Goal: Task Accomplishment & Management: Manage account settings

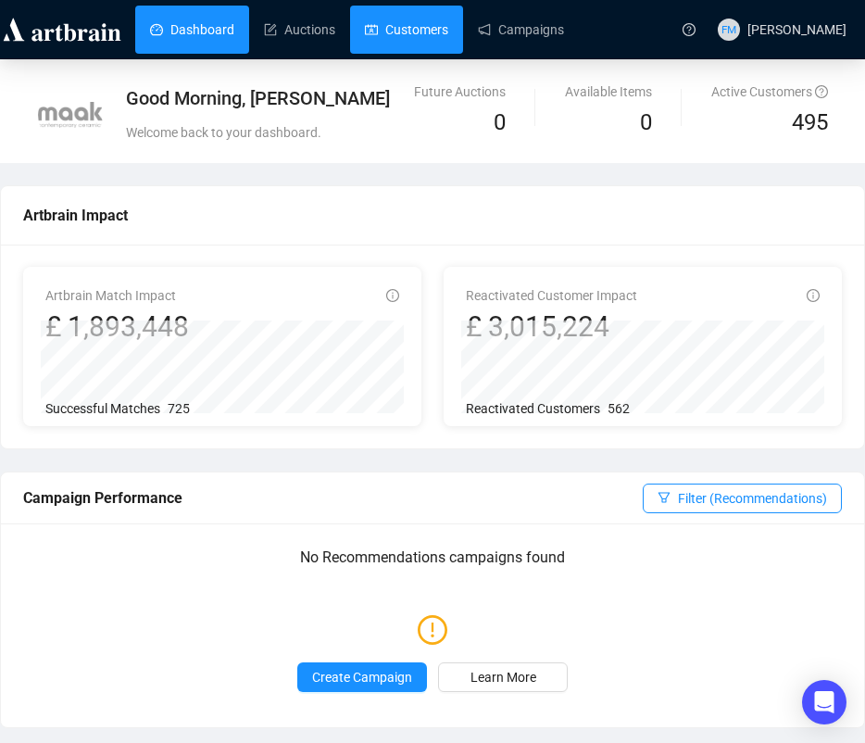
click at [396, 37] on link "Customers" at bounding box center [406, 30] width 83 height 48
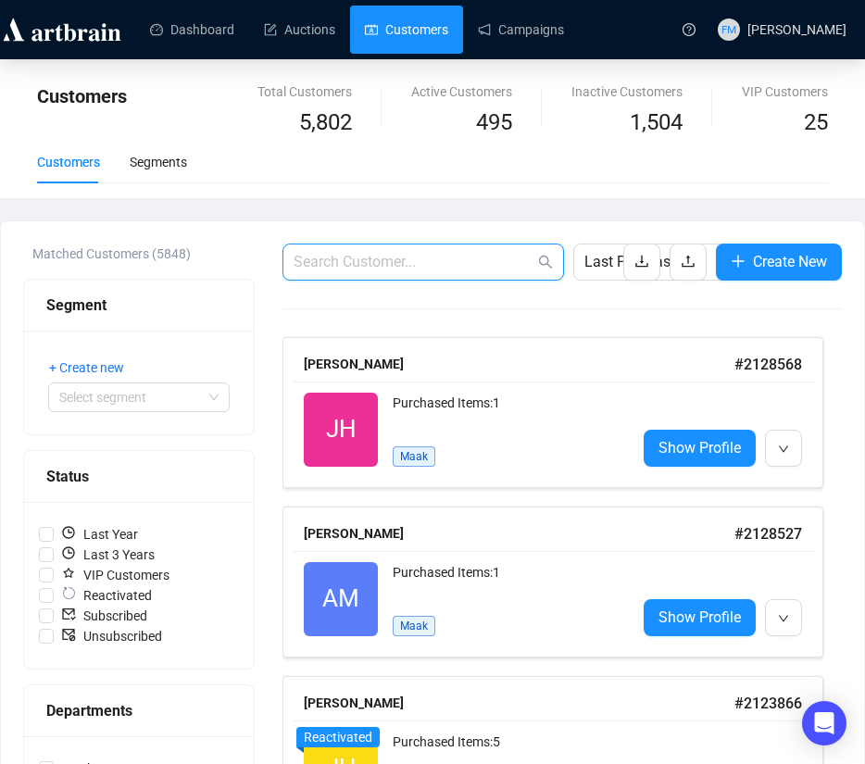
click at [325, 257] on input "text" at bounding box center [414, 262] width 241 height 22
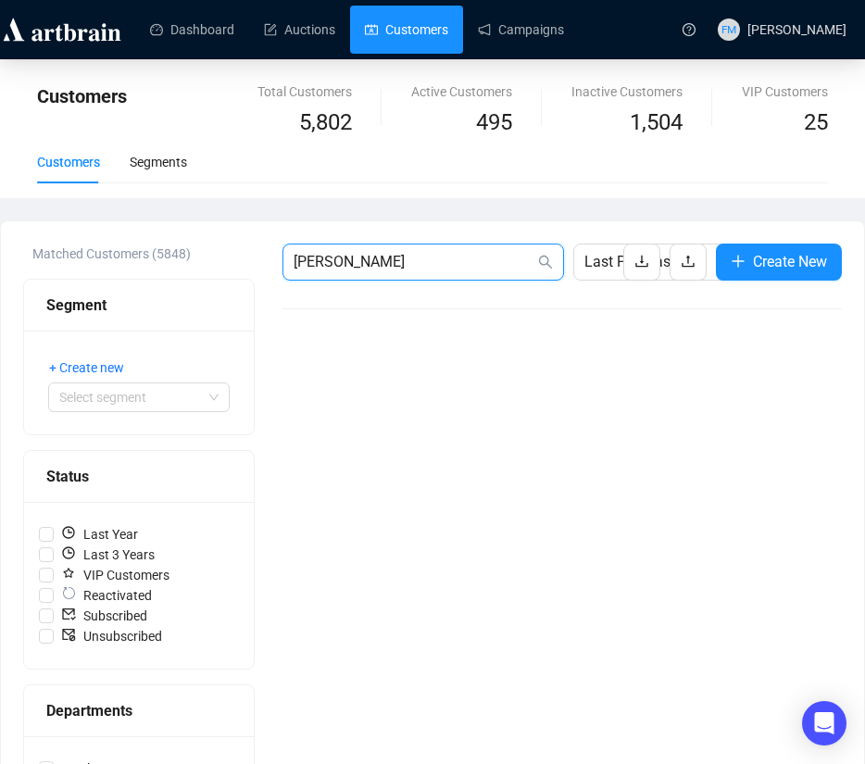
click at [338, 263] on input "[PERSON_NAME]" at bounding box center [414, 262] width 241 height 22
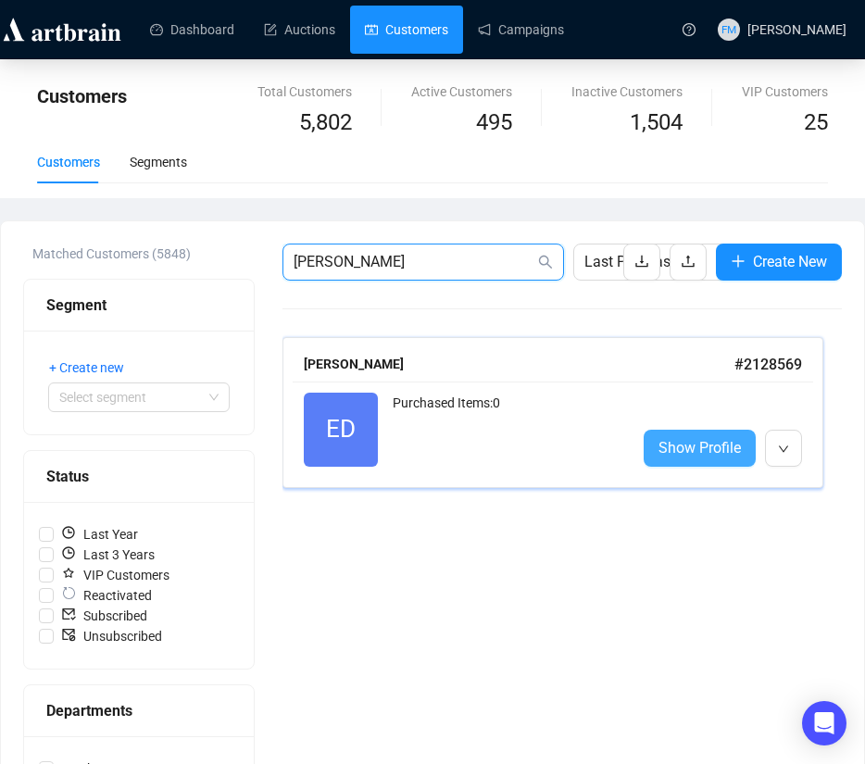
type input "[PERSON_NAME]"
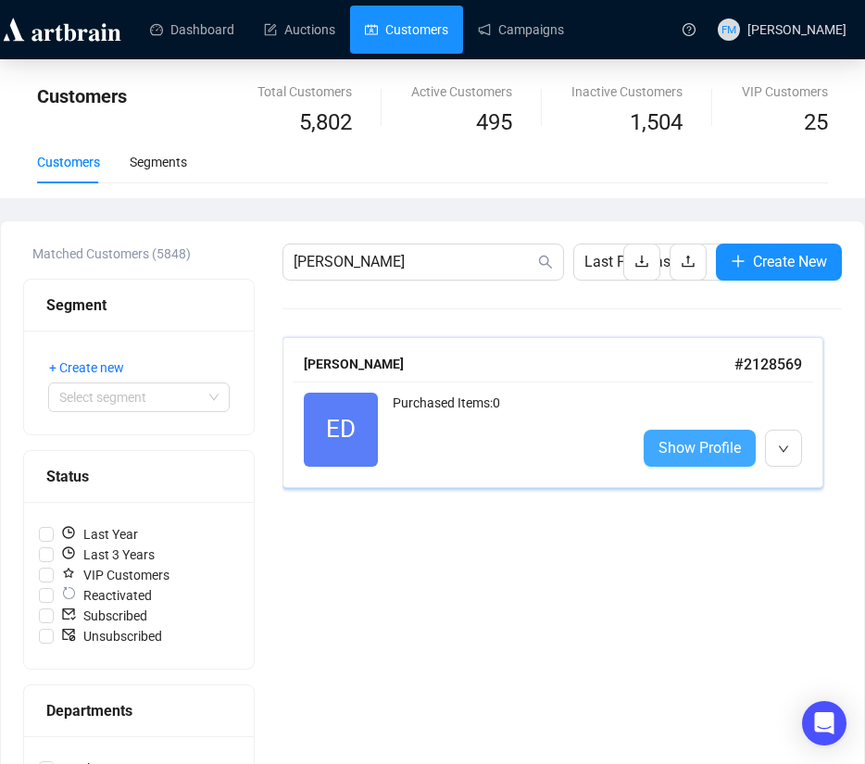
click at [705, 459] on span "Show Profile" at bounding box center [700, 447] width 82 height 23
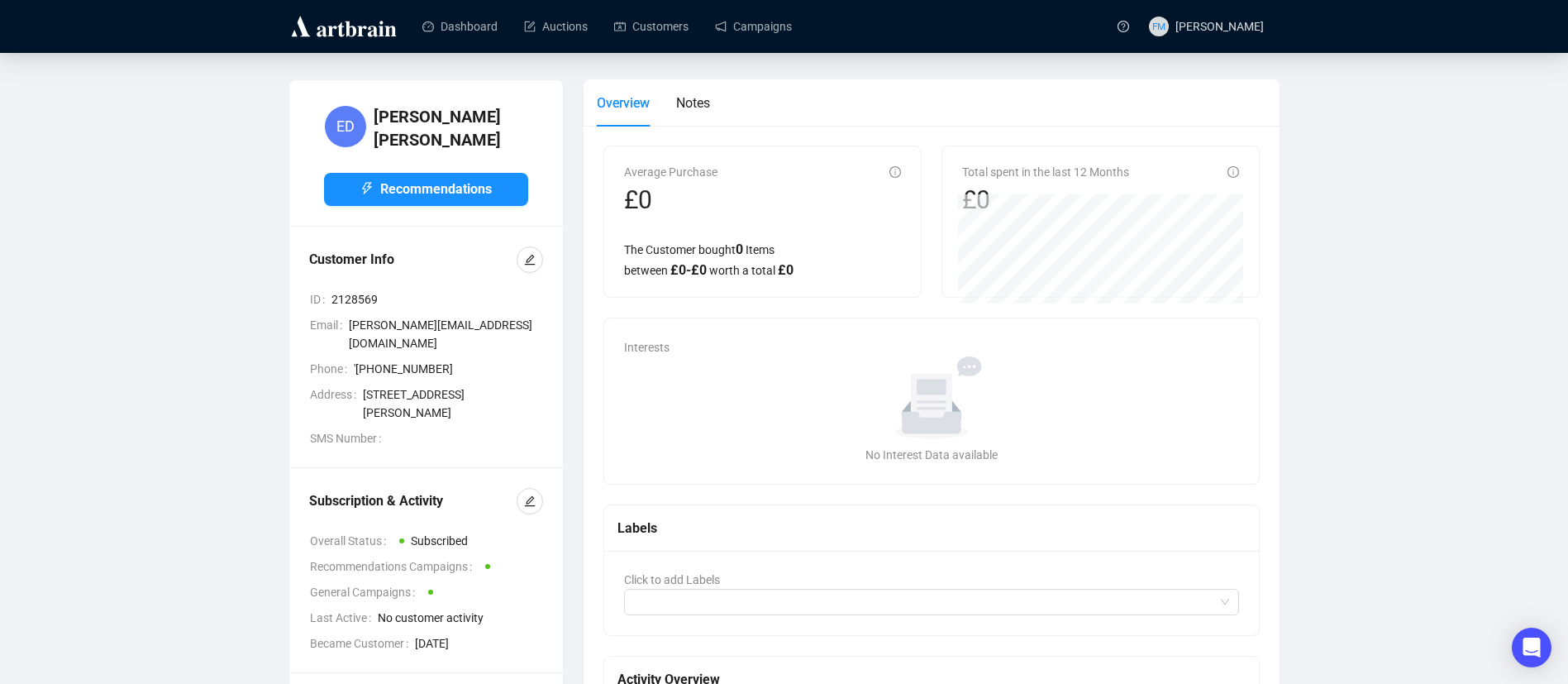
scroll to position [64, 0]
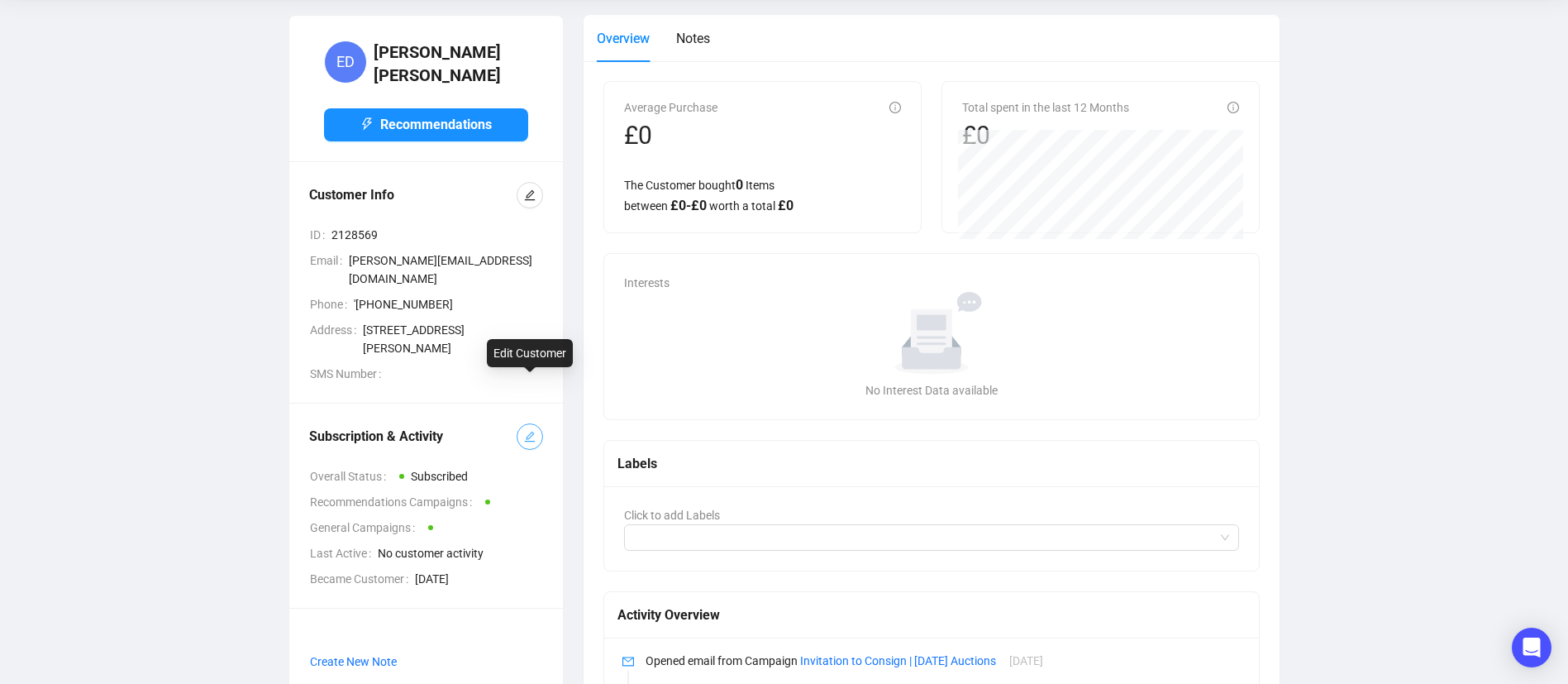
click at [536, 423] on button "button" at bounding box center [530, 437] width 27 height 27
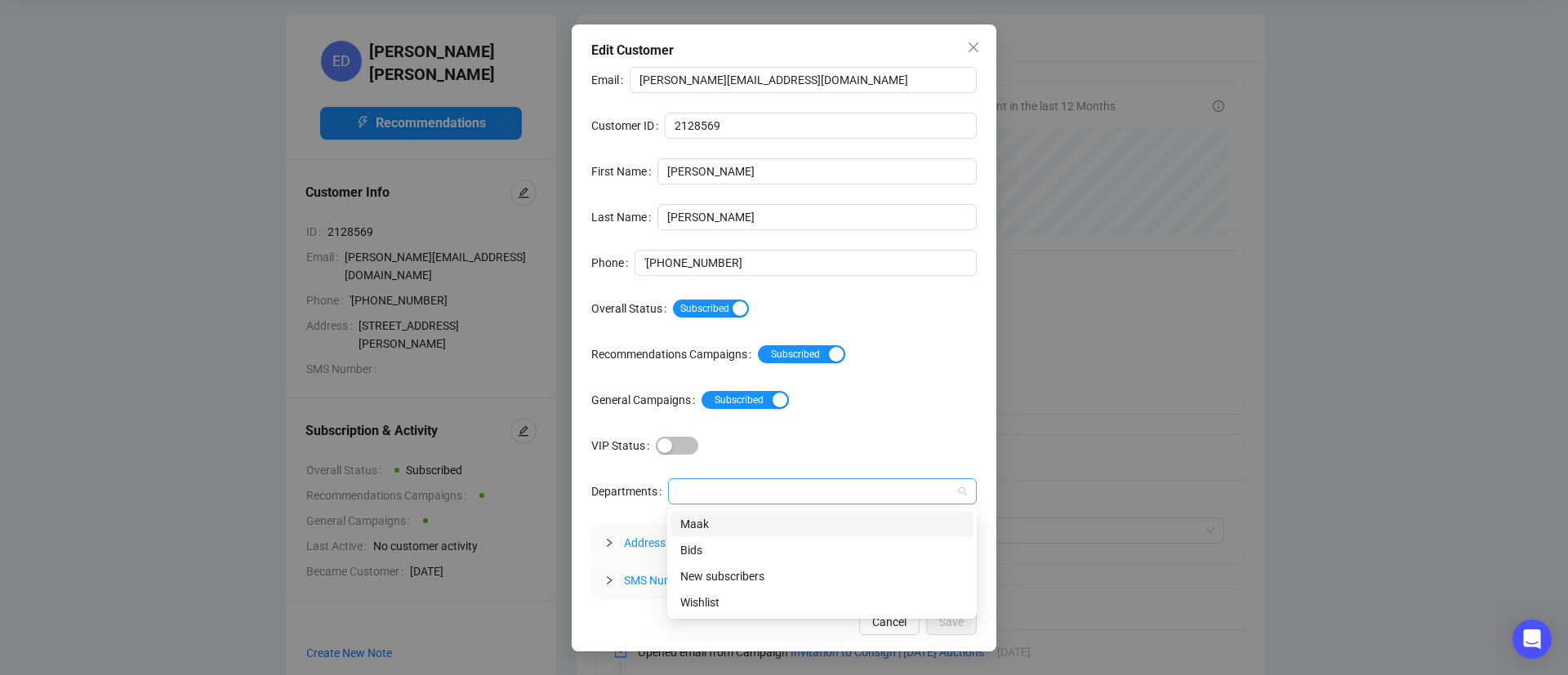
click at [694, 490] on div at bounding box center [814, 492] width 285 height 23
click at [705, 528] on div "Maak" at bounding box center [821, 524] width 283 height 18
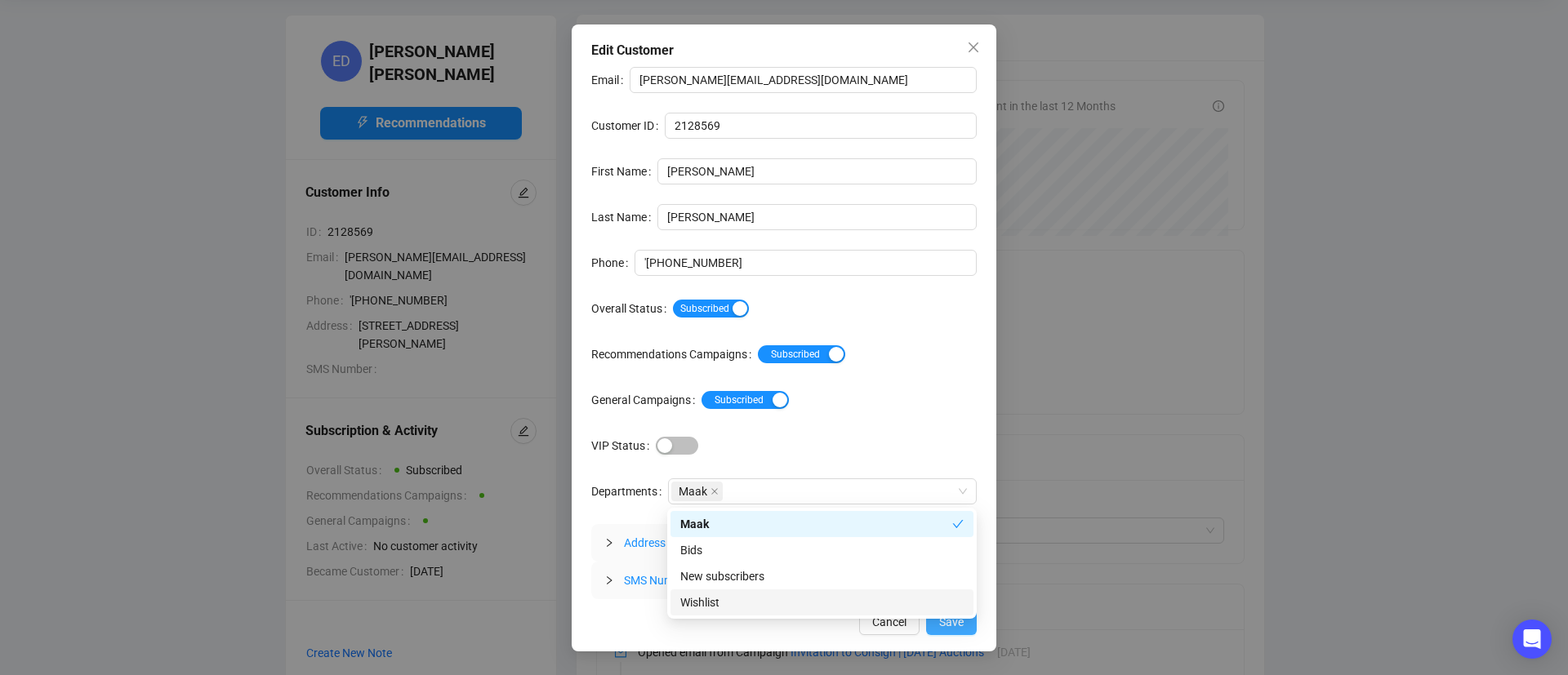
click at [762, 629] on span "Save" at bounding box center [951, 622] width 25 height 18
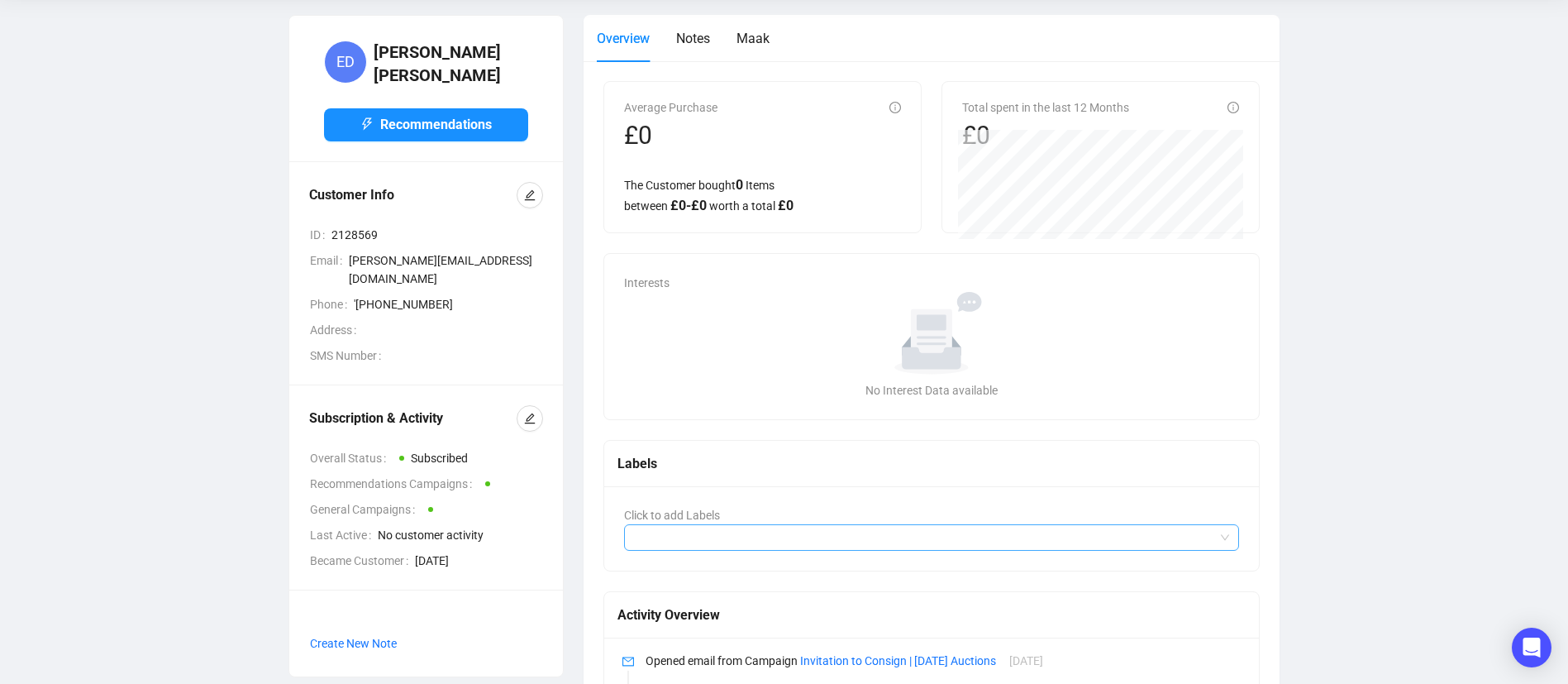
click at [682, 538] on div at bounding box center [923, 538] width 592 height 23
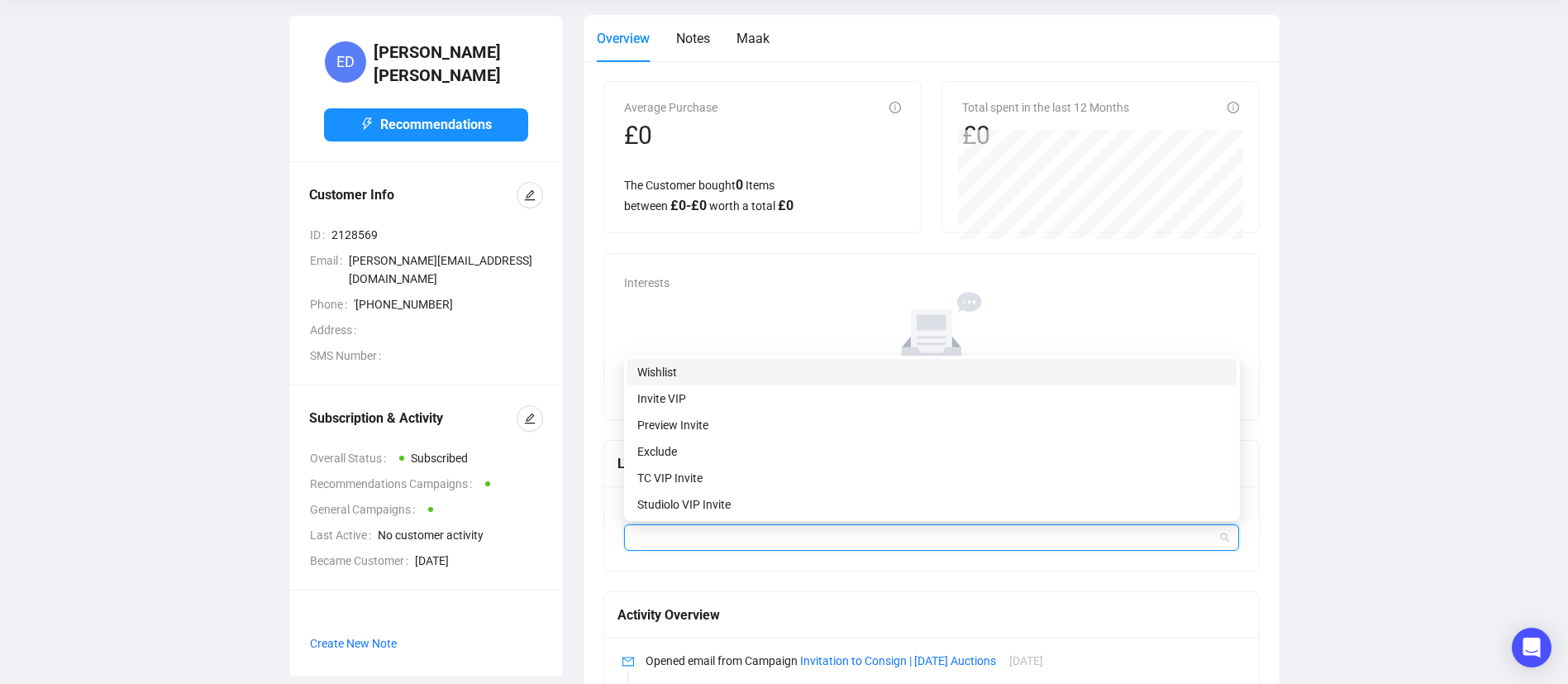
click at [673, 373] on div "Wishlist" at bounding box center [932, 372] width 590 height 18
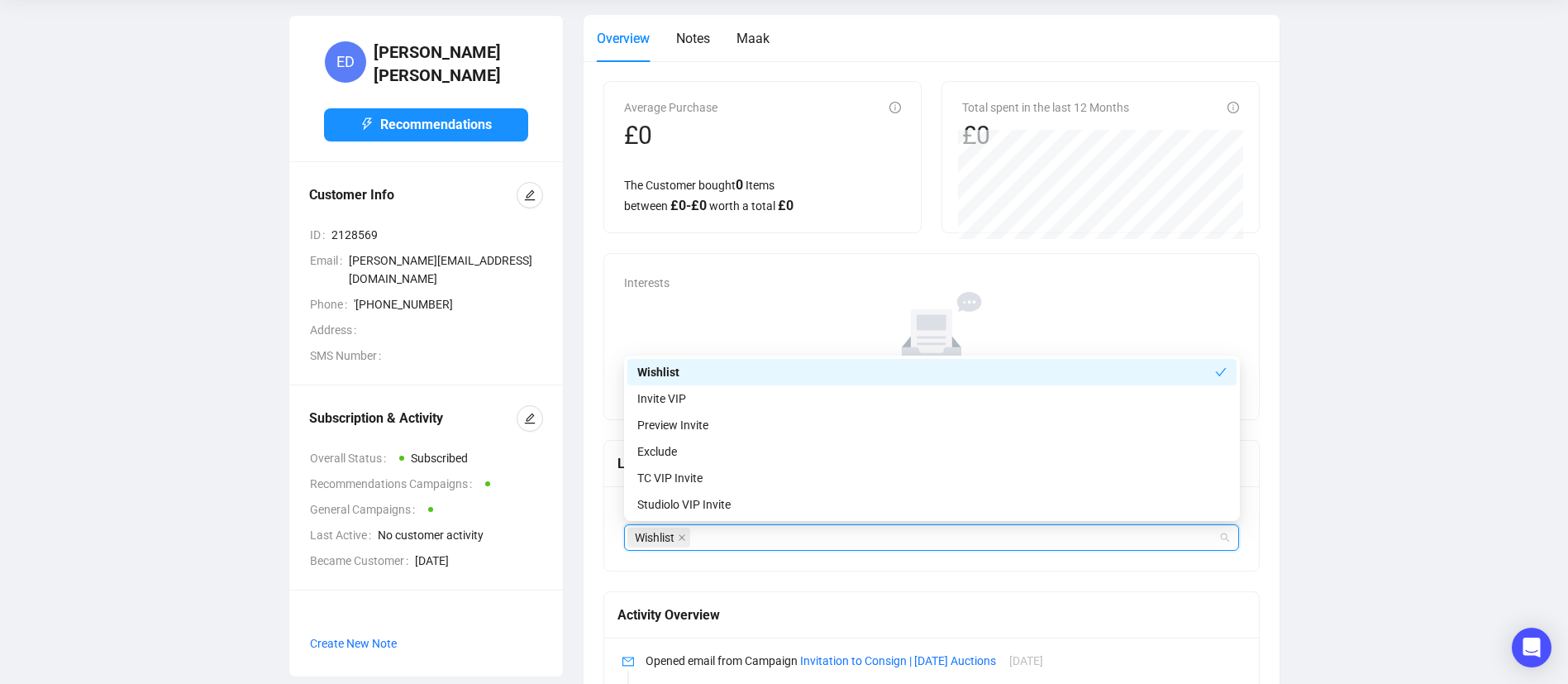
click at [618, 290] on div "Interests No data No Interest Data available" at bounding box center [932, 336] width 656 height 165
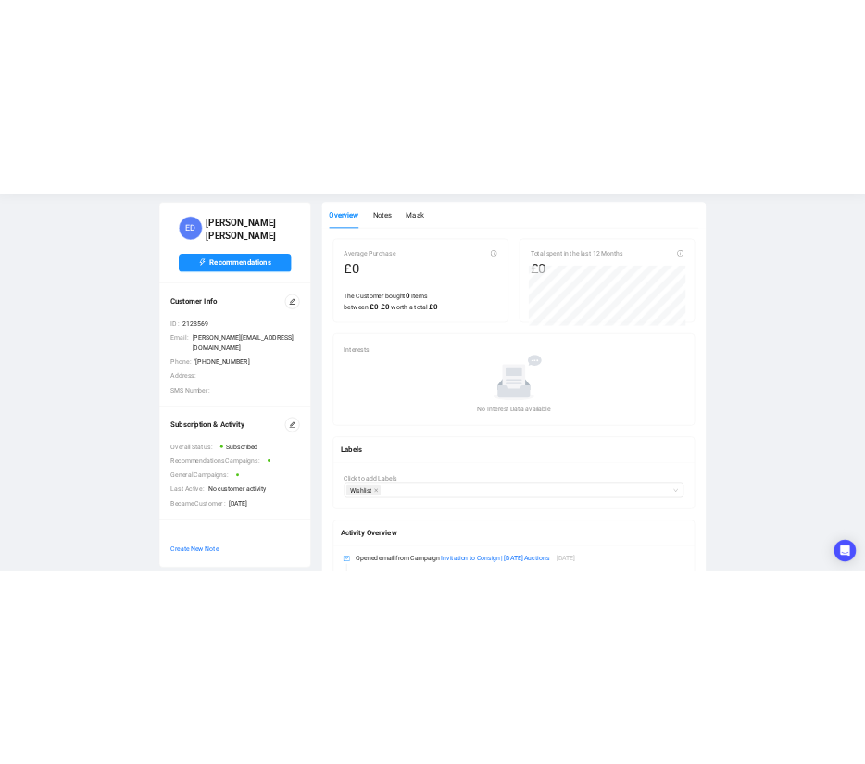
scroll to position [0, 0]
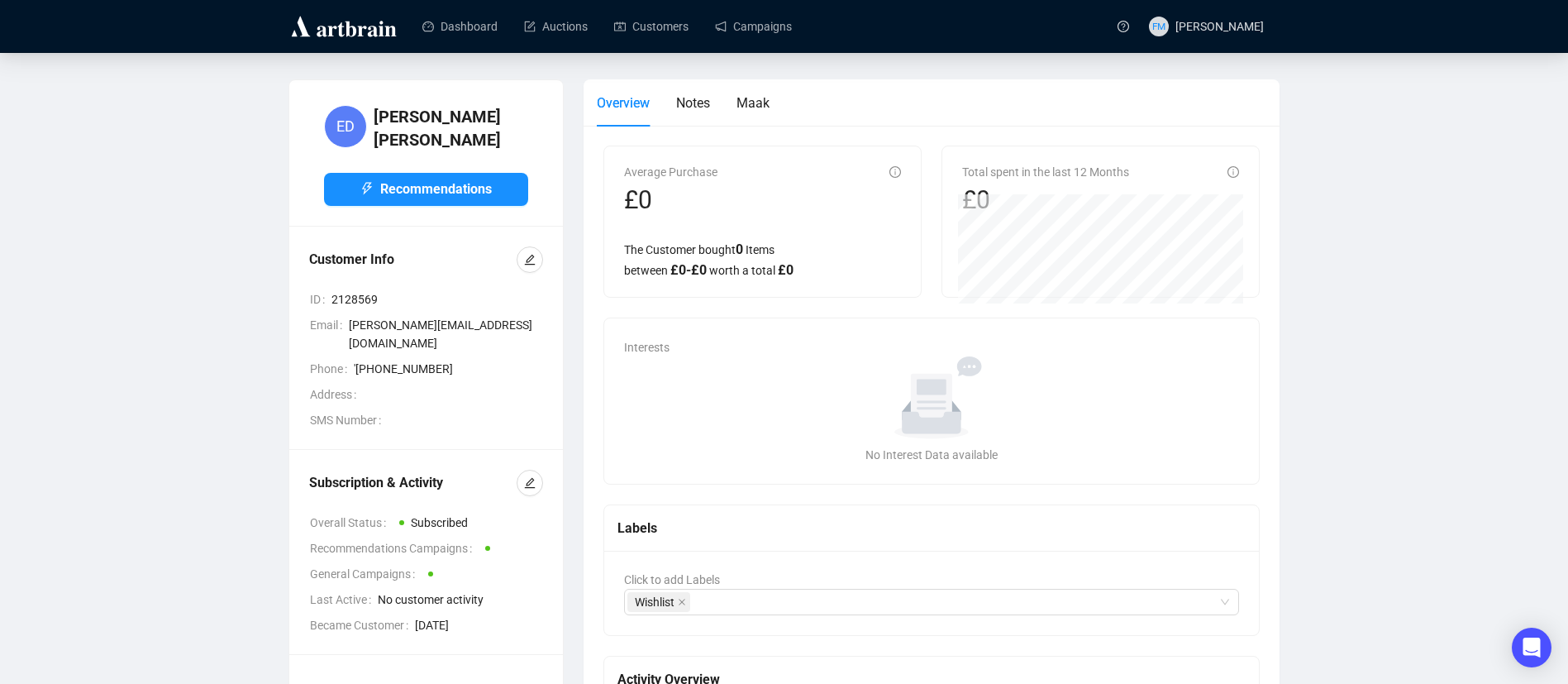
click at [771, 99] on div "Overview Notes Maak" at bounding box center [932, 103] width 670 height 47
click at [763, 99] on span "Maak" at bounding box center [752, 104] width 33 height 16
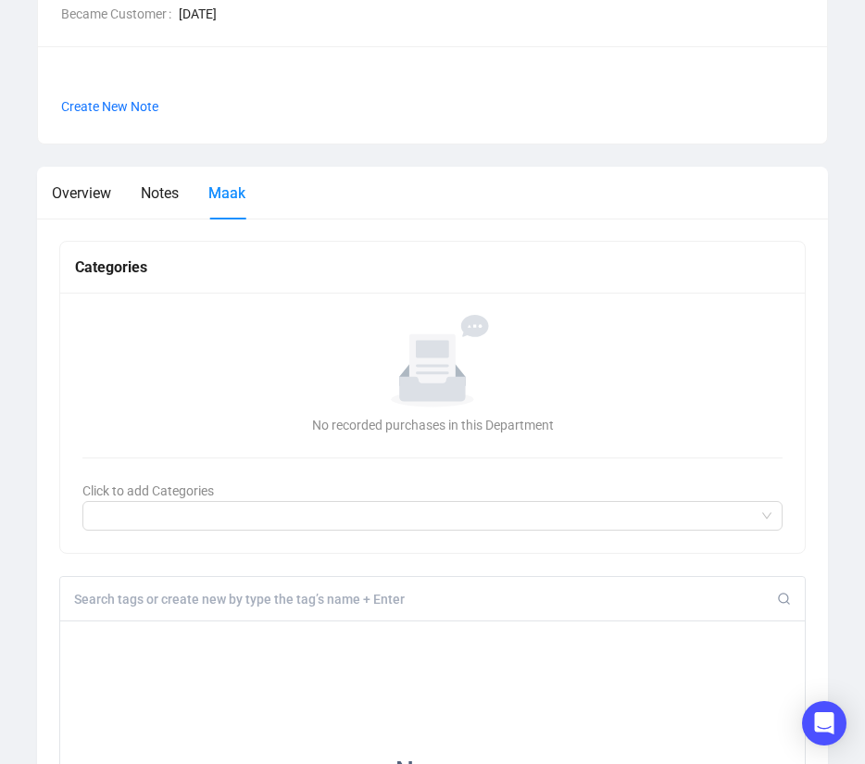
scroll to position [656, 0]
click at [240, 605] on input at bounding box center [425, 598] width 703 height 17
type input "W"
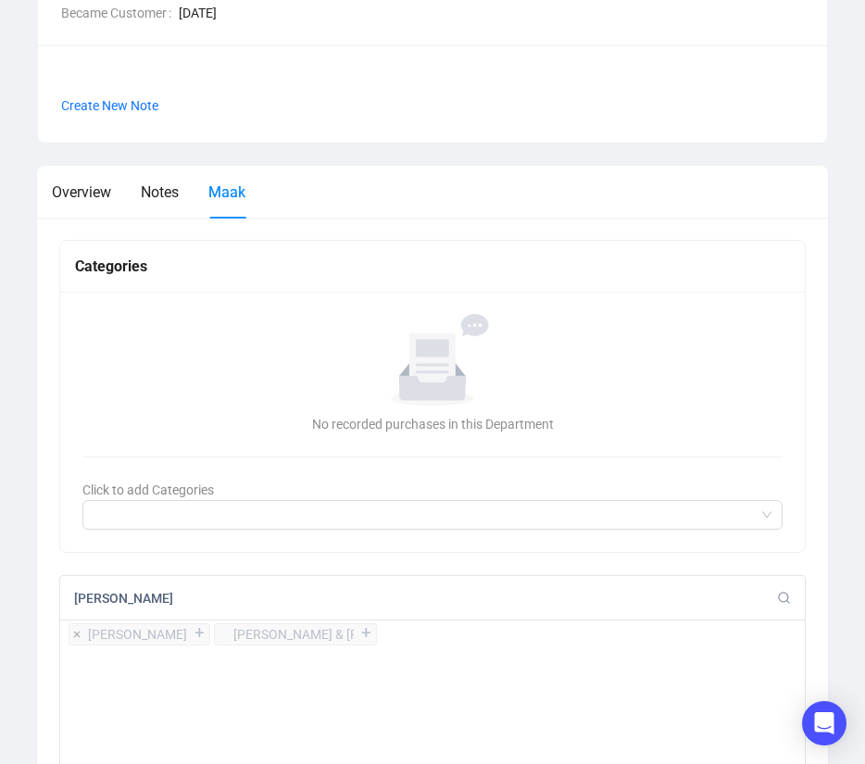
type input "[PERSON_NAME]"
click at [189, 634] on div "+" at bounding box center [199, 633] width 20 height 19
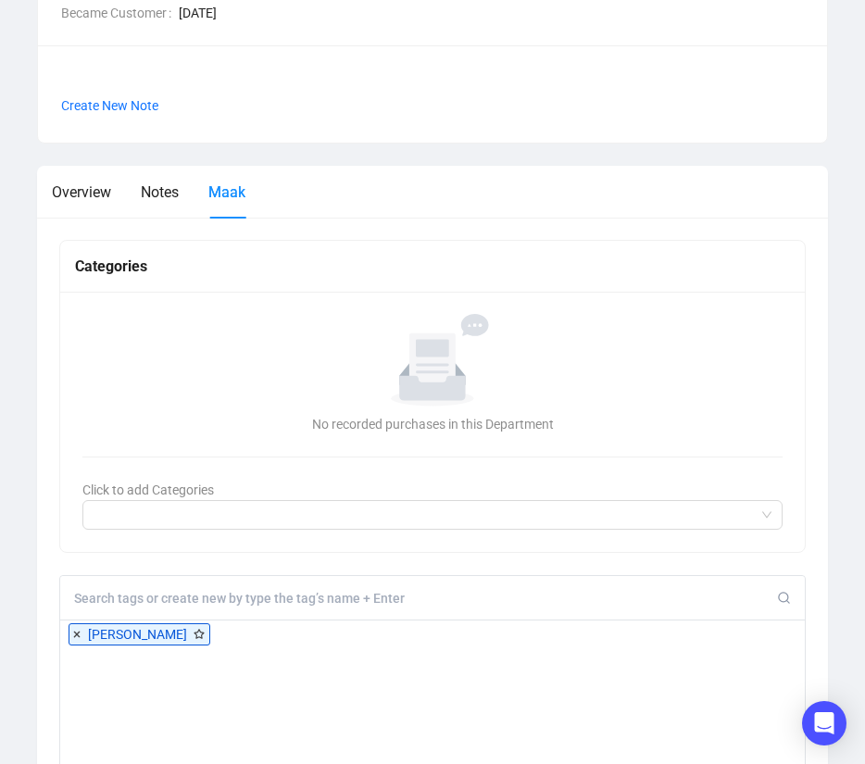
click at [131, 592] on input at bounding box center [425, 598] width 703 height 17
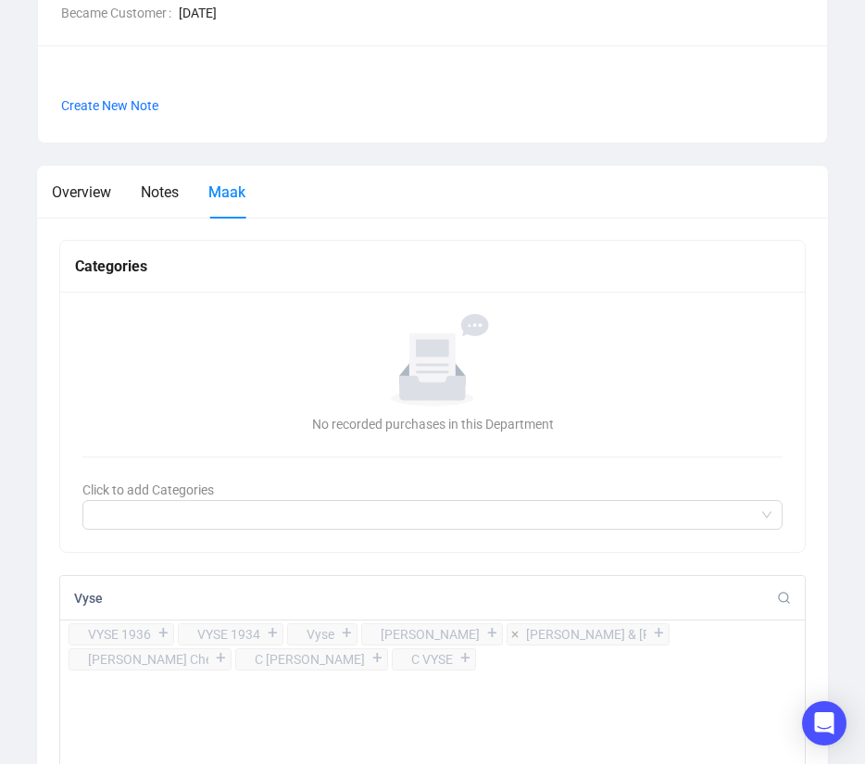
type input "Vyse"
click at [648, 631] on div "+" at bounding box center [658, 633] width 20 height 19
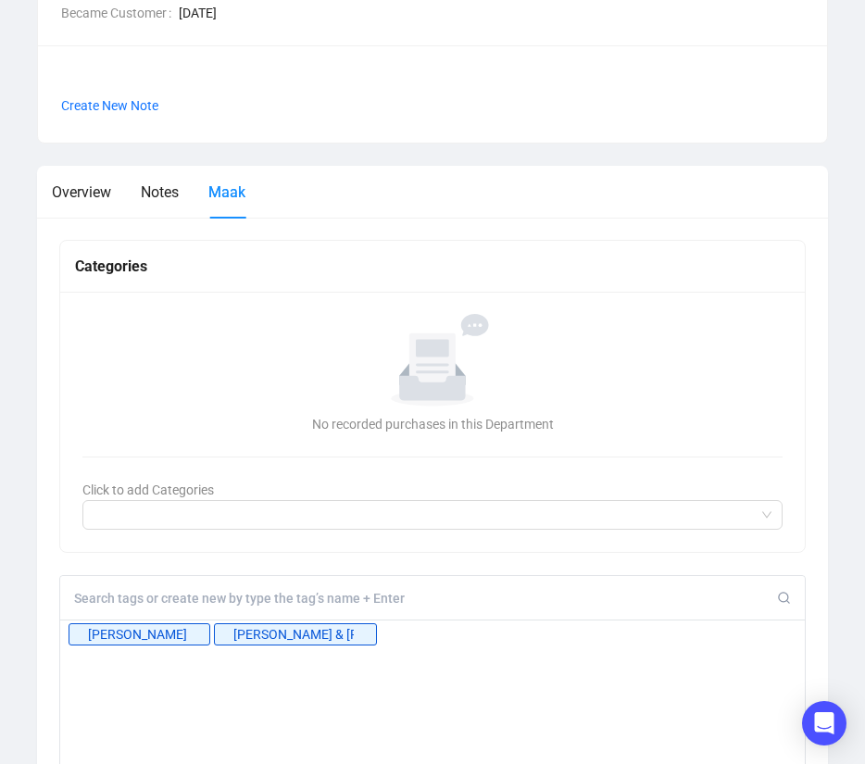
click at [462, 597] on input at bounding box center [425, 598] width 703 height 17
type input ";"
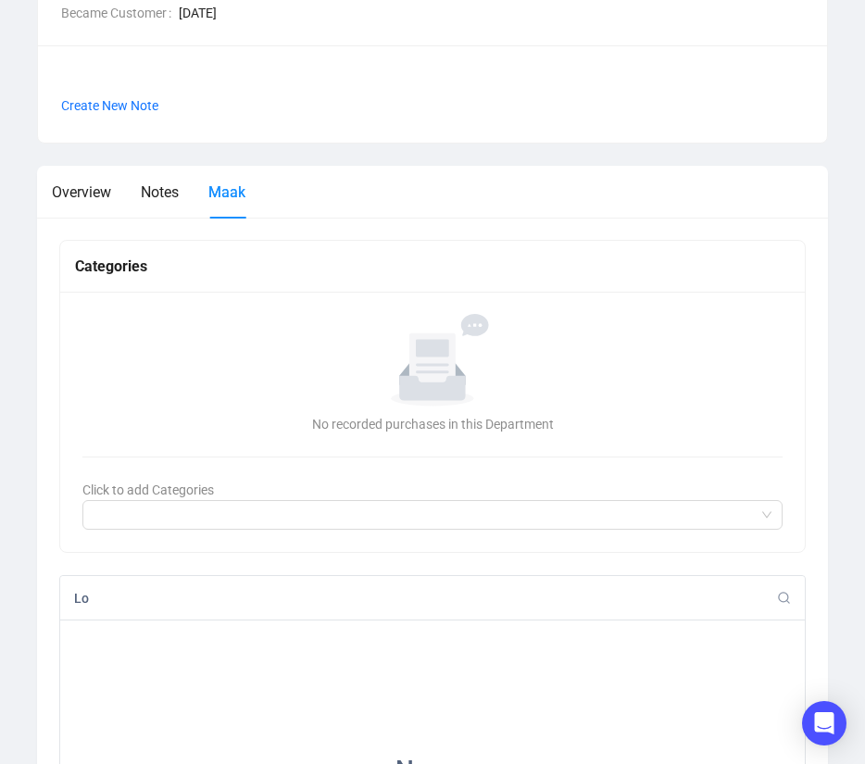
type input "L"
type input "T"
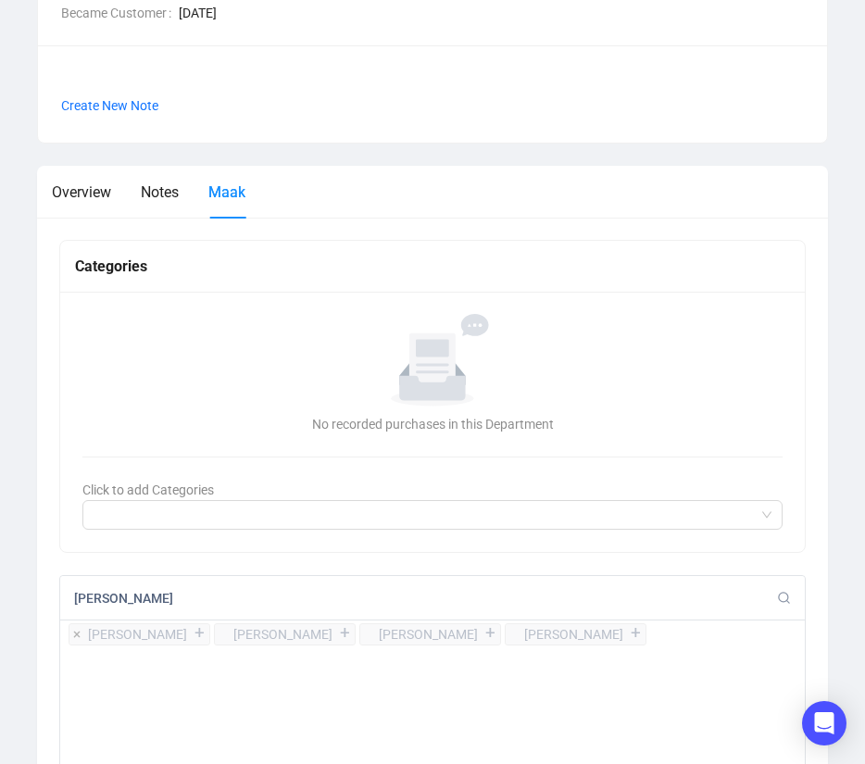
type input "[PERSON_NAME]"
click at [189, 634] on div "+" at bounding box center [199, 633] width 20 height 19
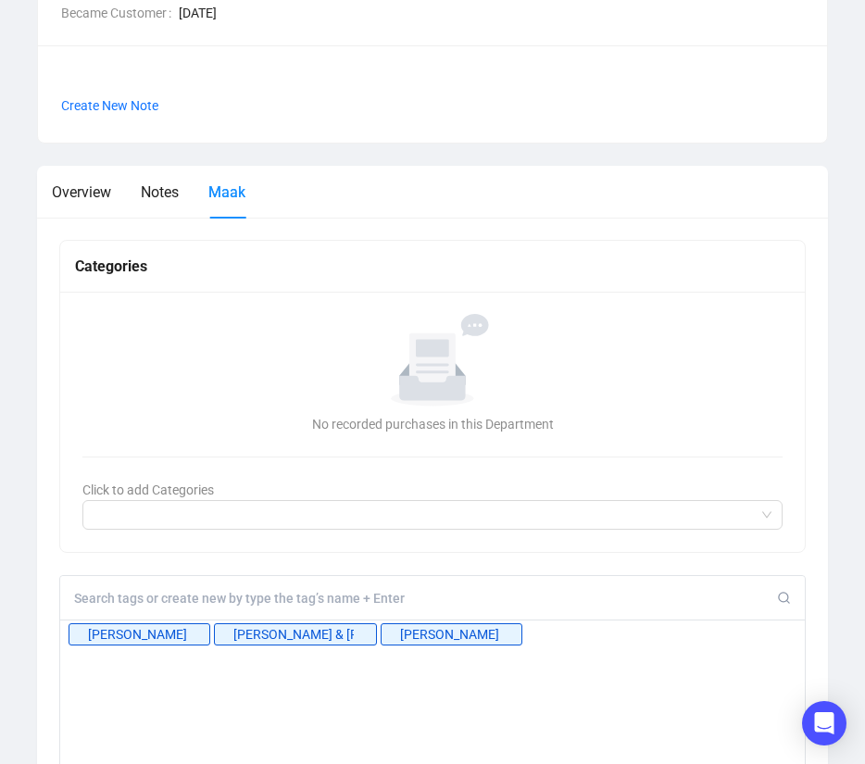
click at [519, 598] on input at bounding box center [425, 598] width 703 height 17
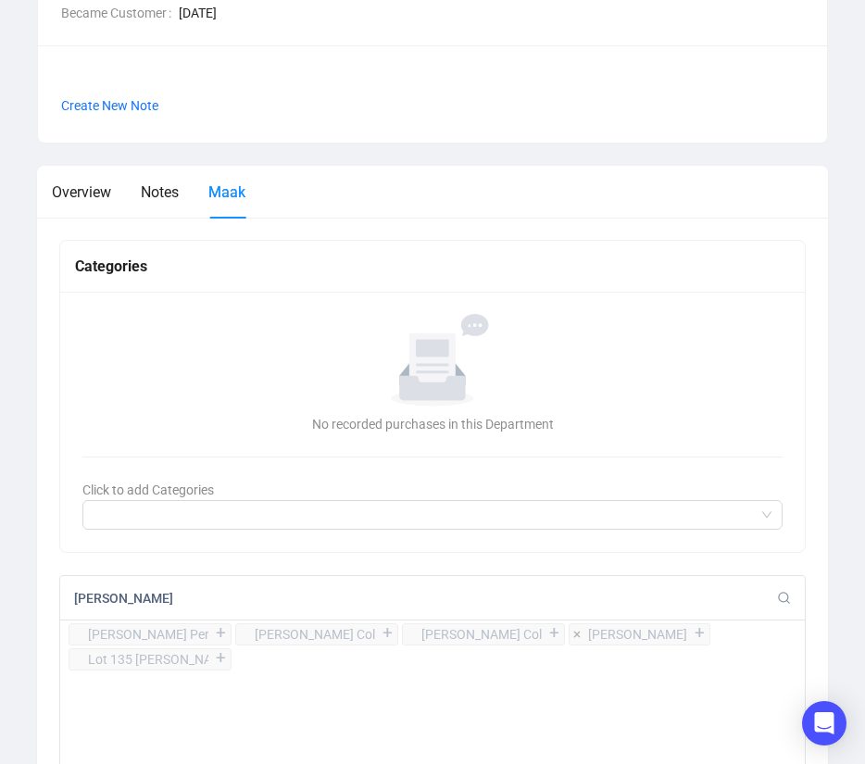
type input "[PERSON_NAME]"
click at [689, 630] on div "+" at bounding box center [699, 633] width 20 height 19
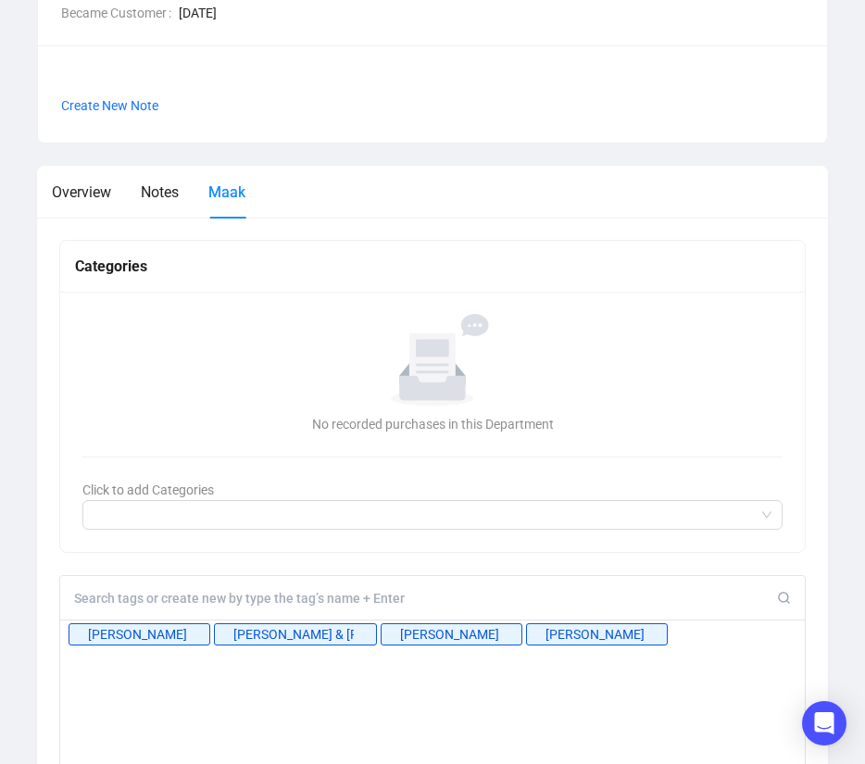
click at [586, 586] on div at bounding box center [432, 598] width 745 height 44
click at [573, 592] on input at bounding box center [425, 598] width 703 height 17
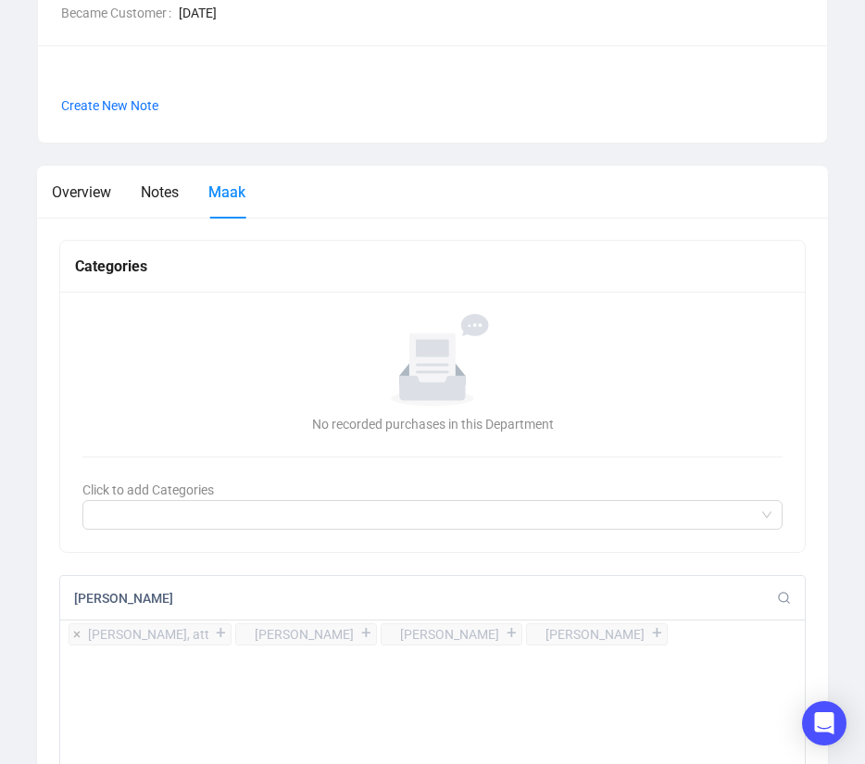
type input "[PERSON_NAME]"
click at [222, 636] on div "+" at bounding box center [220, 633] width 20 height 19
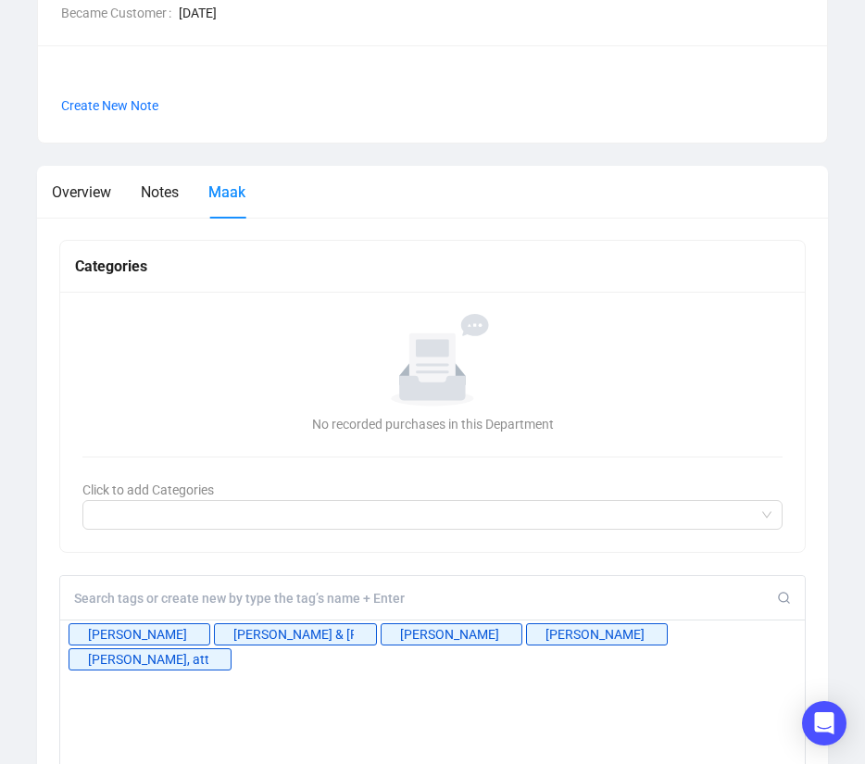
click at [304, 597] on input at bounding box center [425, 598] width 703 height 17
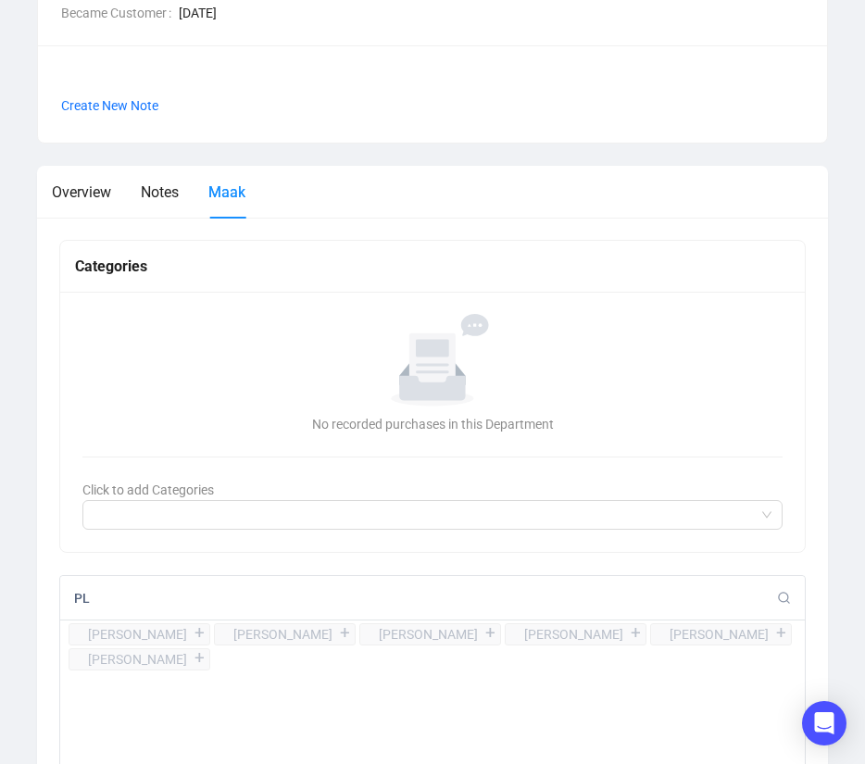
type input "P"
type input "[PERSON_NAME]"
click at [355, 631] on div "+" at bounding box center [344, 633] width 20 height 19
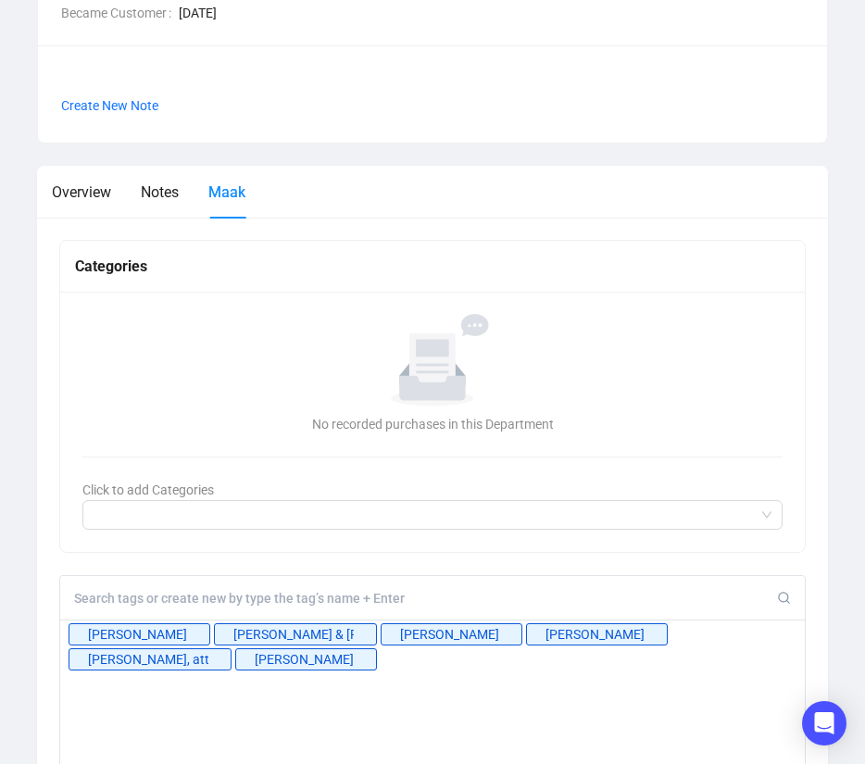
click at [496, 593] on input at bounding box center [425, 598] width 703 height 17
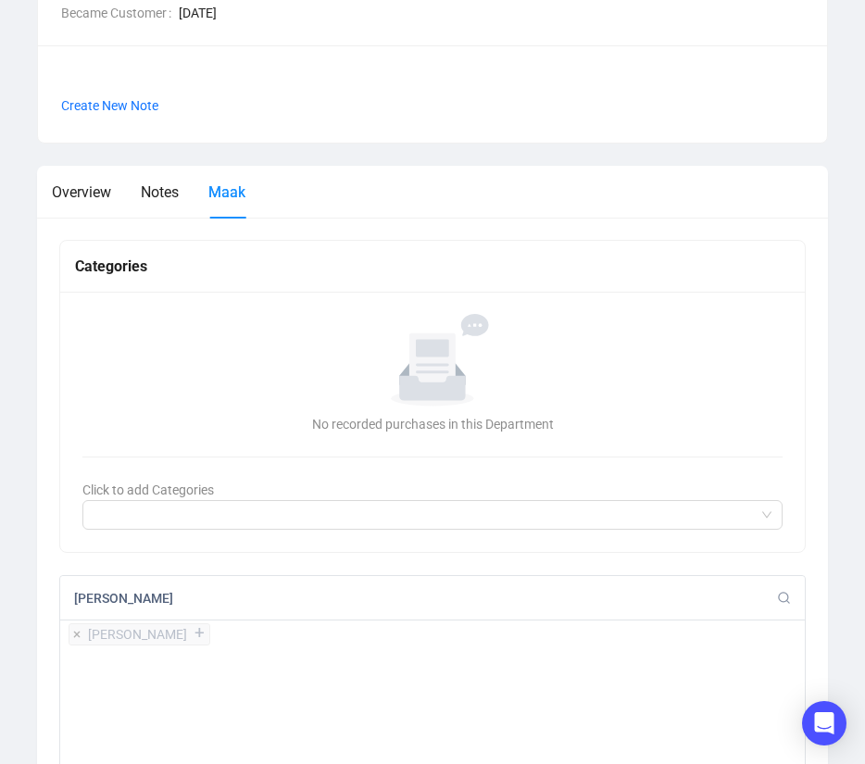
type input "[PERSON_NAME]"
click at [207, 627] on div "+" at bounding box center [199, 633] width 20 height 19
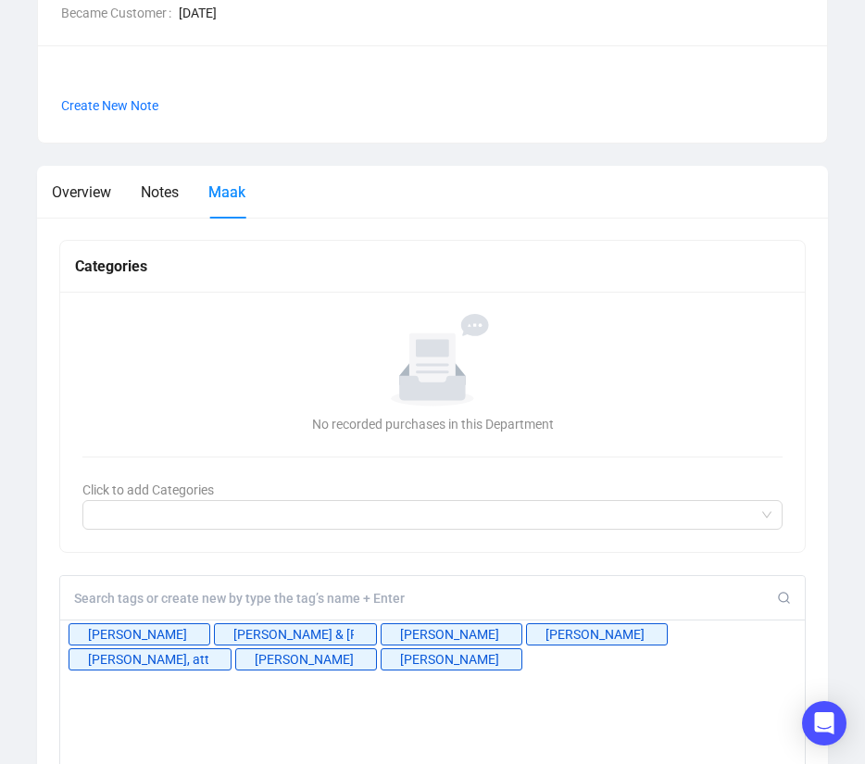
click at [196, 580] on div at bounding box center [432, 598] width 745 height 44
click at [196, 595] on input at bounding box center [425, 598] width 703 height 17
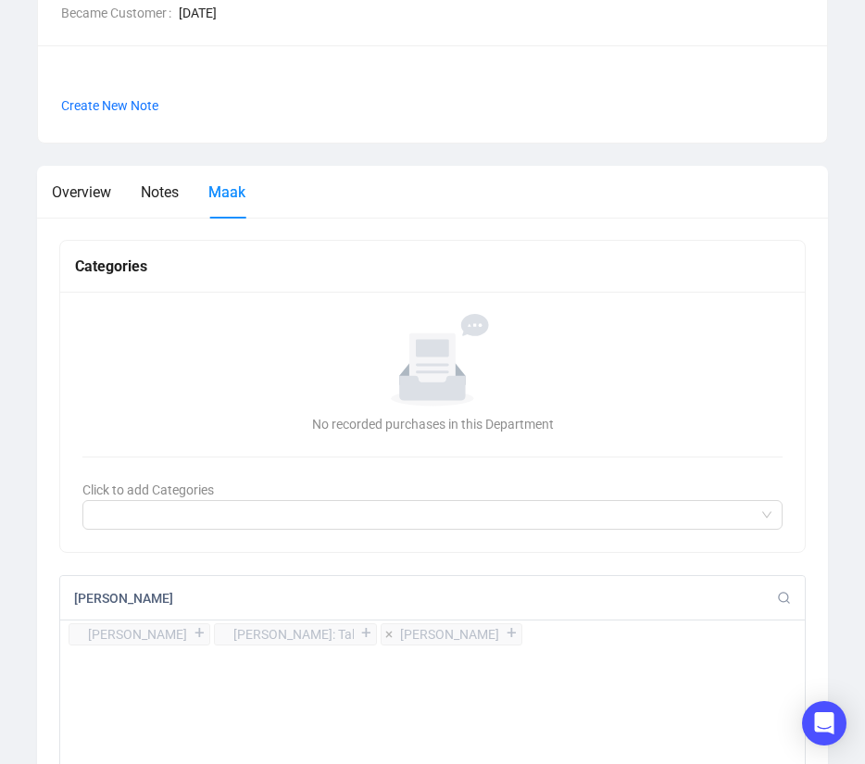
type input "[PERSON_NAME]"
click at [501, 630] on div "+" at bounding box center [511, 633] width 20 height 19
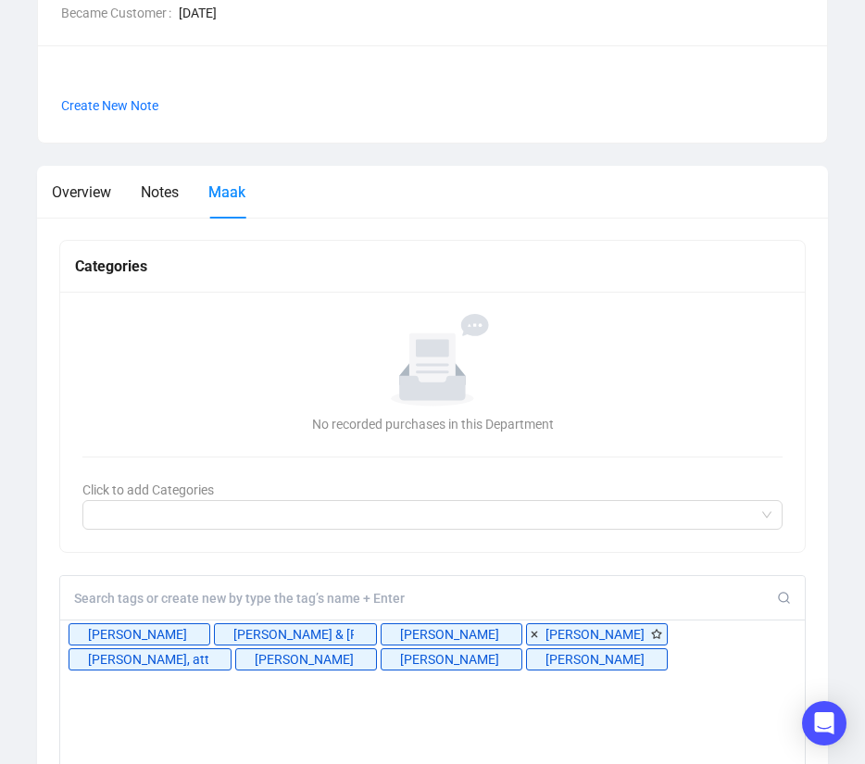
click at [362, 592] on input at bounding box center [425, 598] width 703 height 17
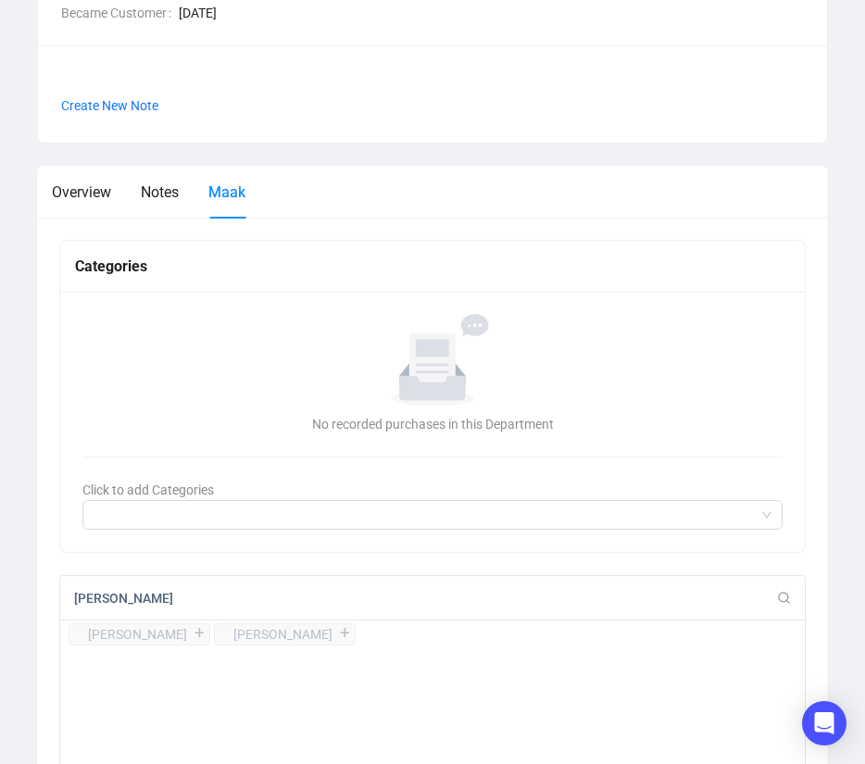
type input "[PERSON_NAME]"
click at [195, 648] on div "[PERSON_NAME] [PERSON_NAME] + [PERSON_NAME] +" at bounding box center [432, 756] width 747 height 363
click at [196, 636] on div "+" at bounding box center [199, 633] width 20 height 19
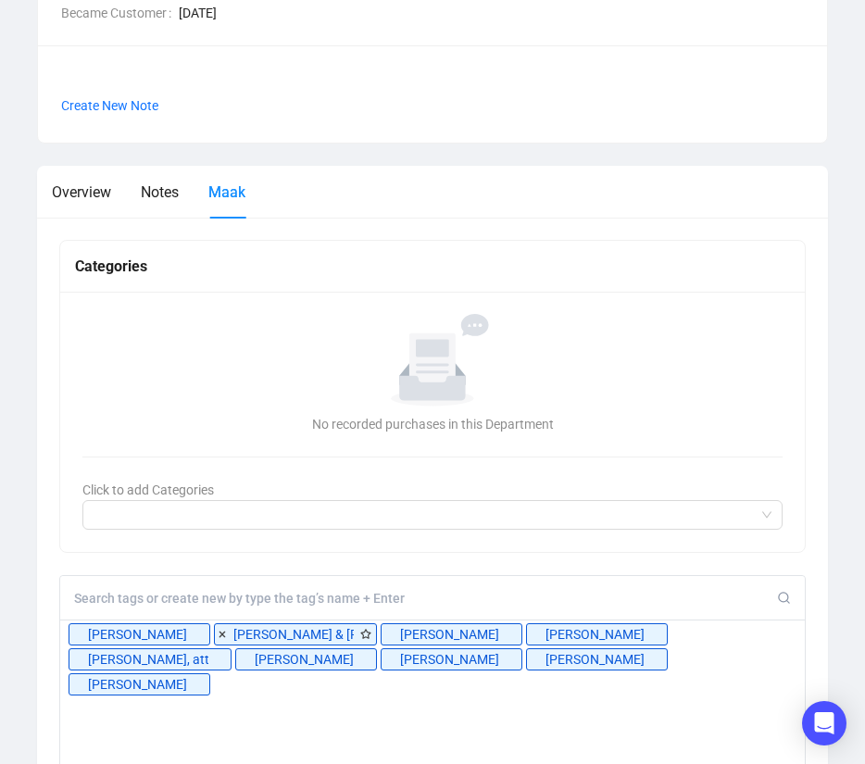
click at [380, 595] on input at bounding box center [425, 598] width 703 height 17
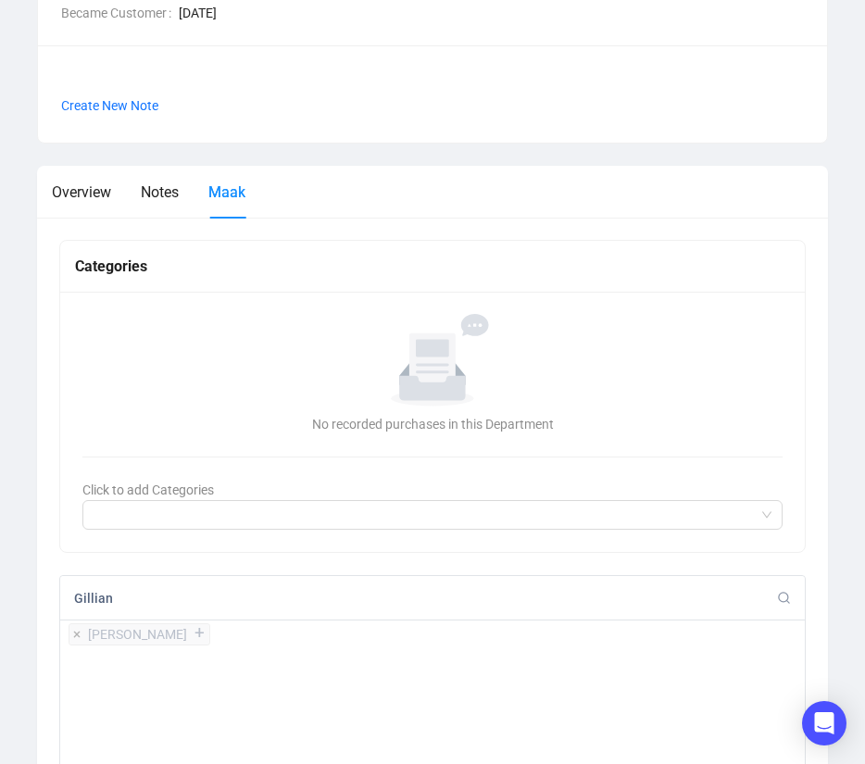
type input "Gillian"
click at [189, 636] on div "+" at bounding box center [199, 633] width 20 height 19
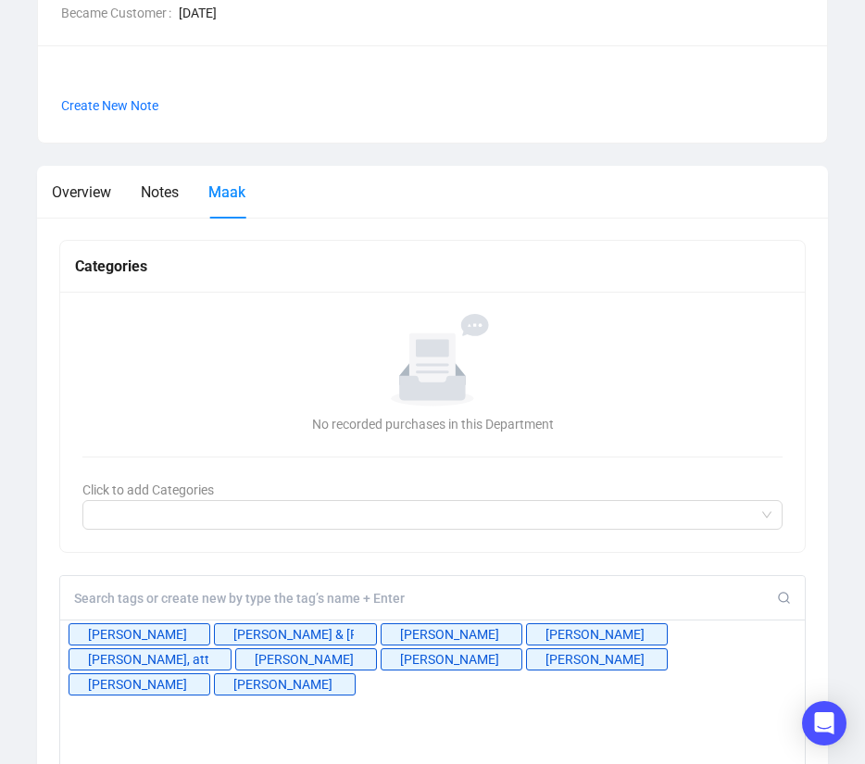
click at [166, 598] on input at bounding box center [425, 598] width 703 height 17
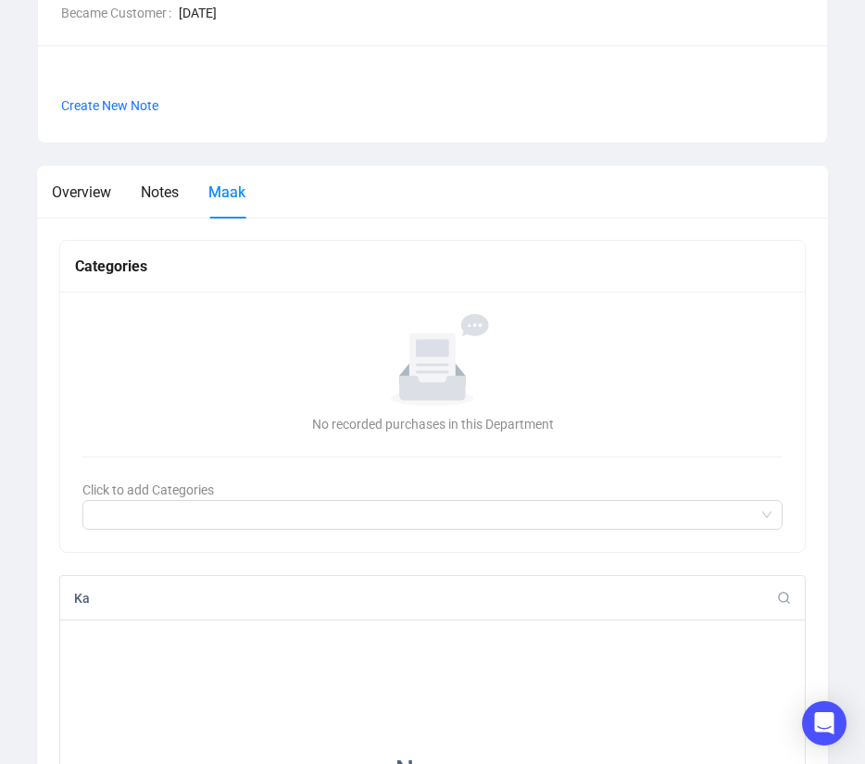
type input "K"
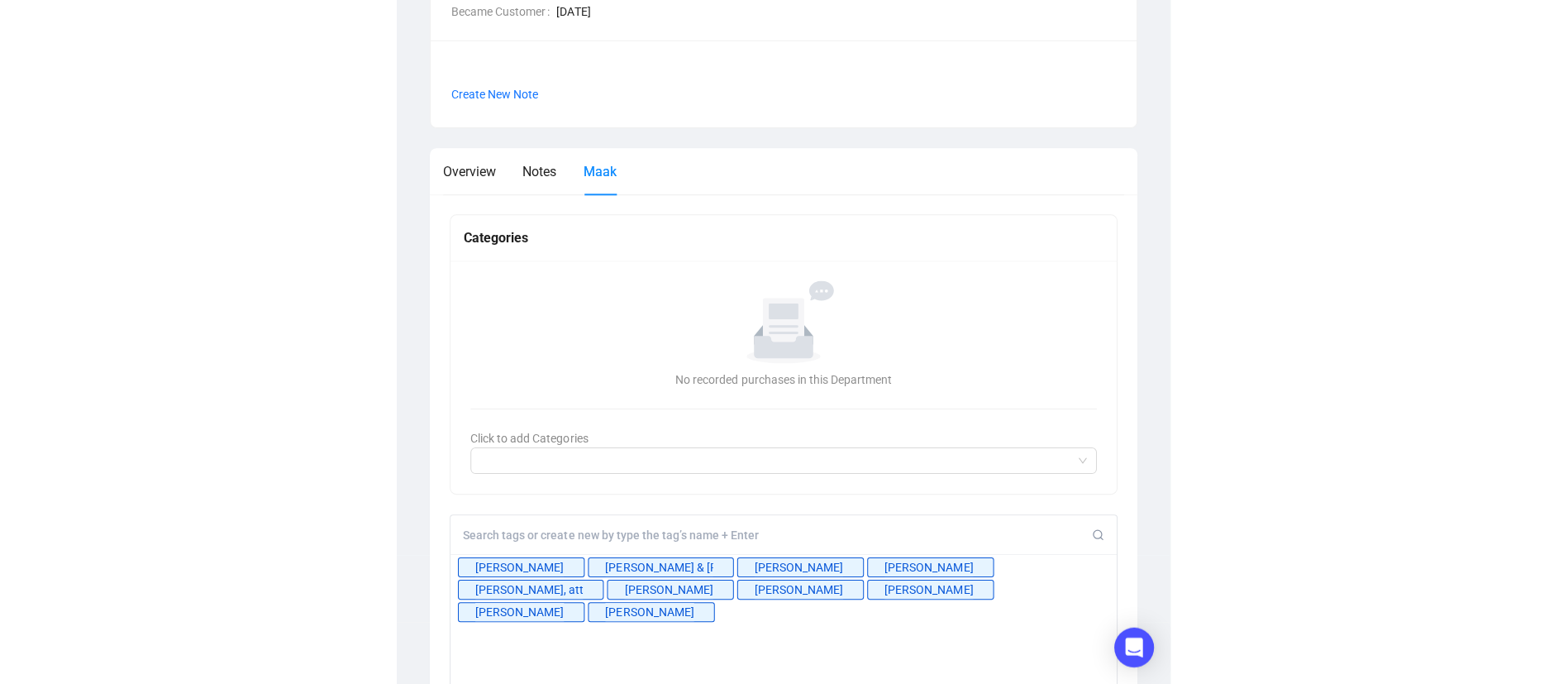
scroll to position [0, 0]
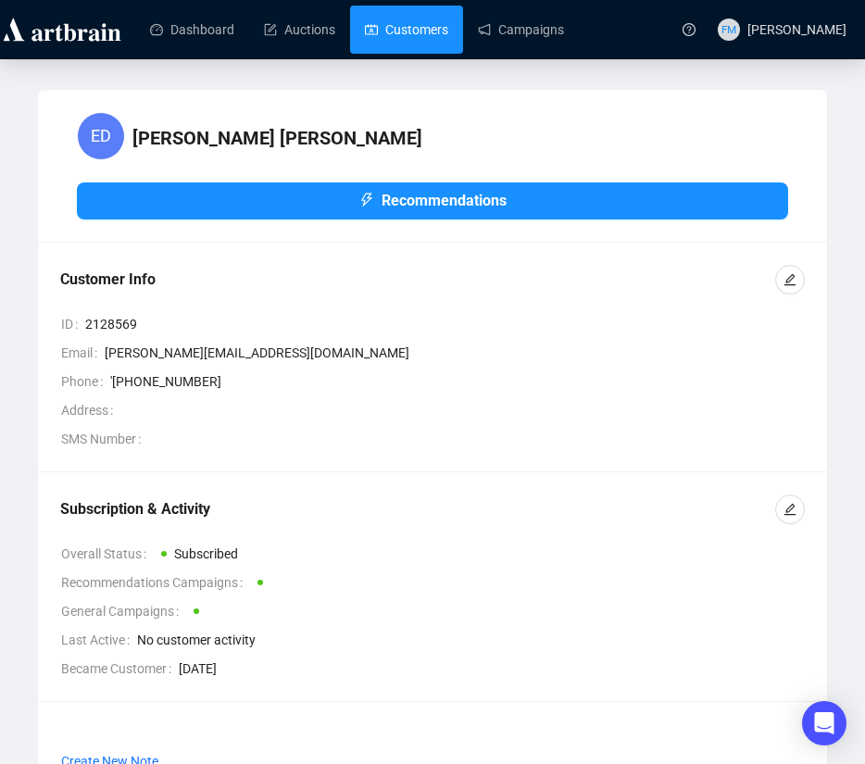
click at [371, 32] on link "Customers" at bounding box center [406, 30] width 83 height 48
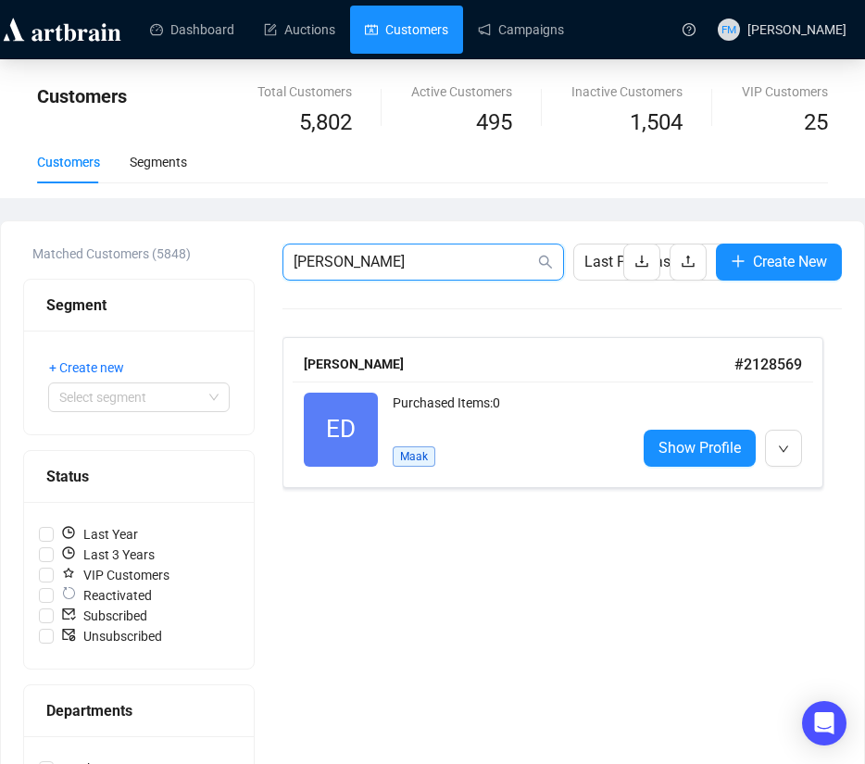
click at [371, 257] on input "[PERSON_NAME]" at bounding box center [414, 262] width 241 height 22
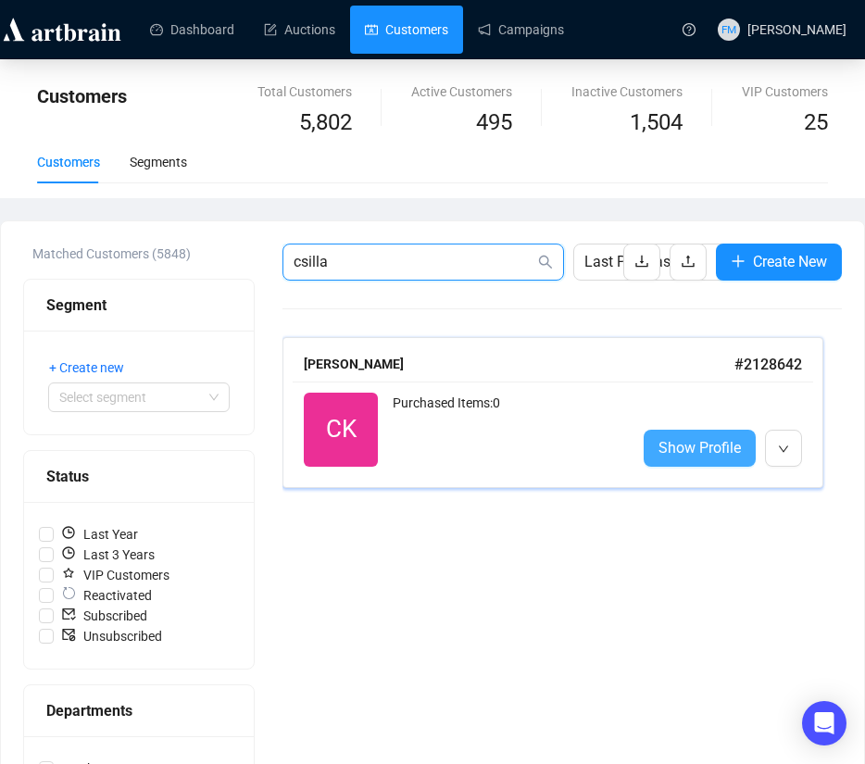
type input "csilla"
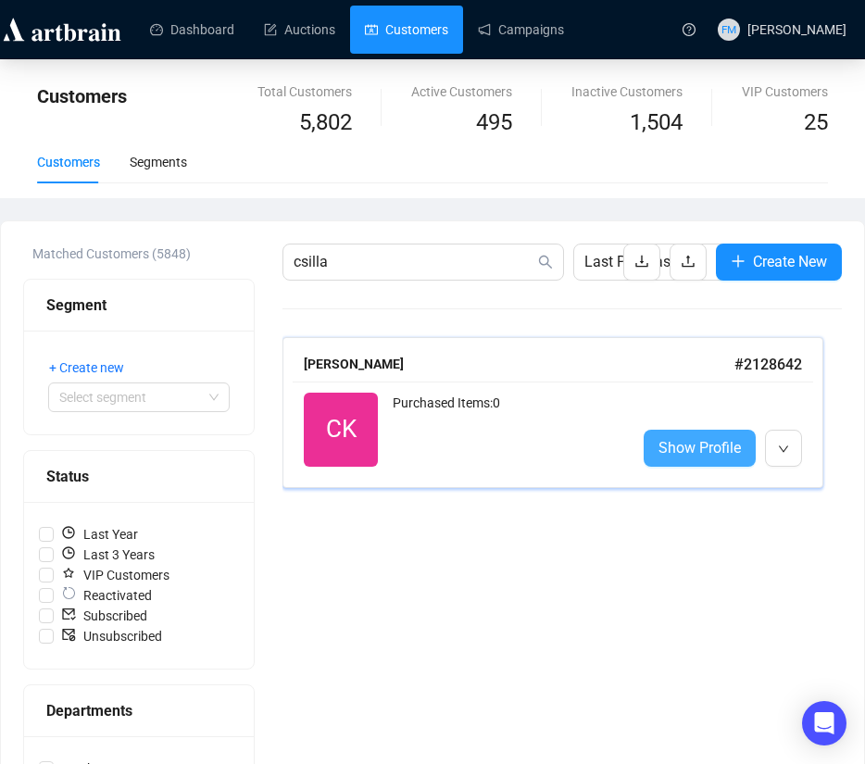
click at [666, 447] on span "Show Profile" at bounding box center [700, 447] width 82 height 23
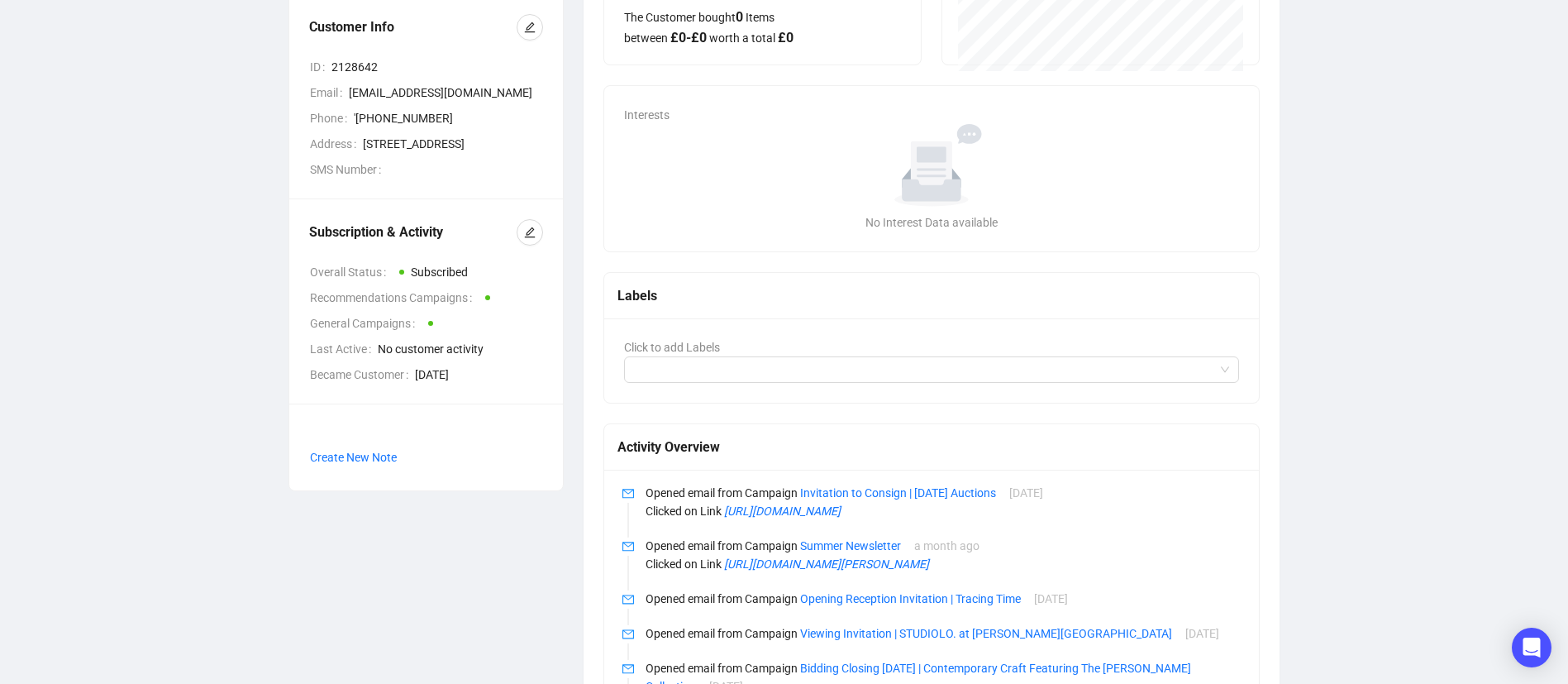
scroll to position [260, 0]
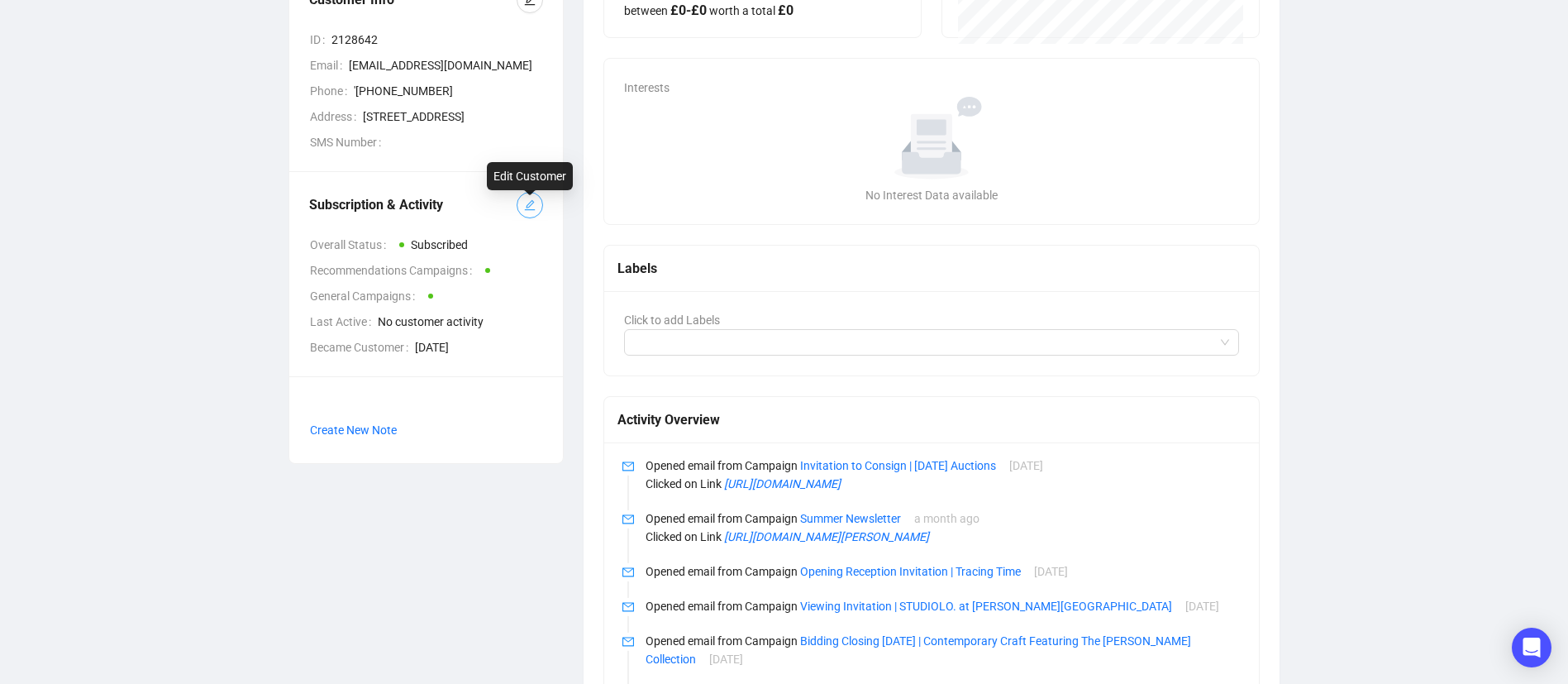
click at [530, 219] on button "button" at bounding box center [530, 205] width 27 height 27
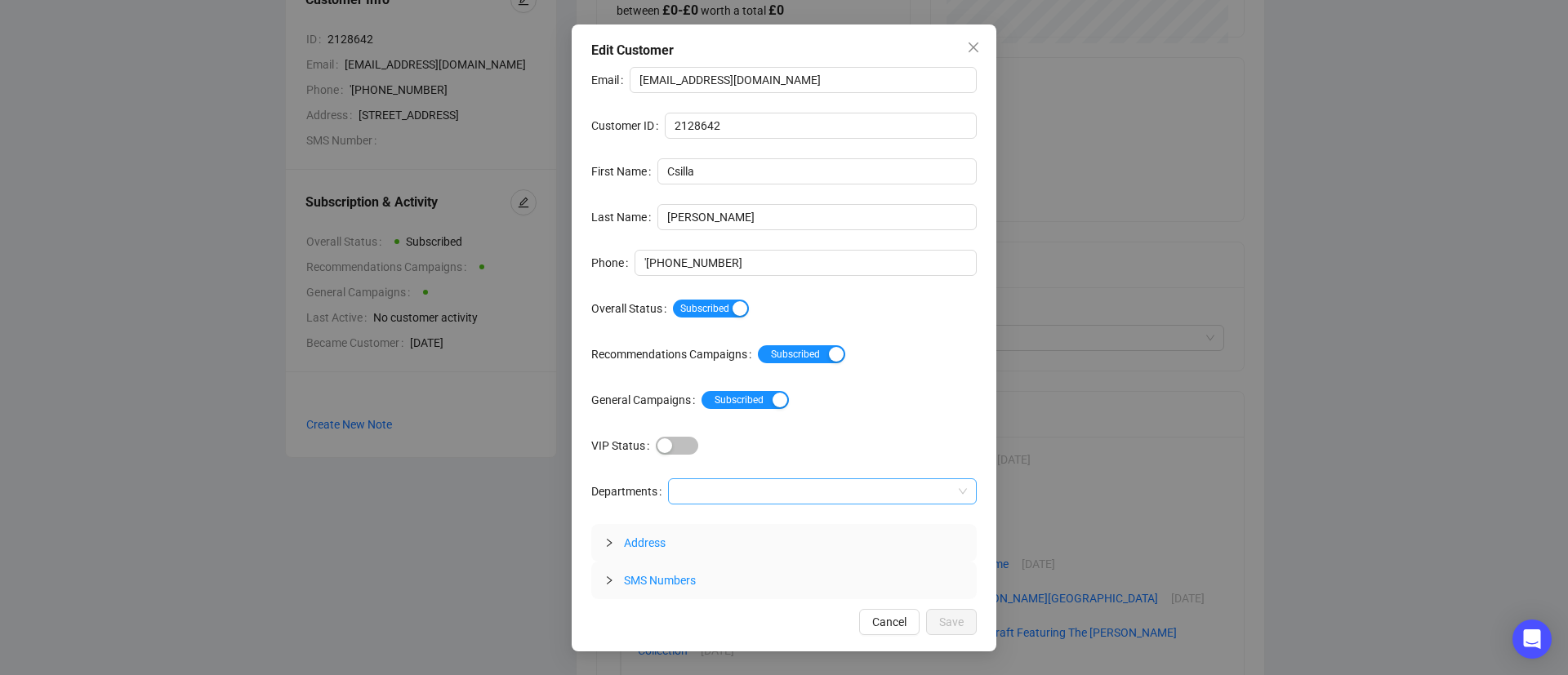
click at [711, 494] on div at bounding box center [814, 492] width 285 height 23
click at [711, 526] on div "Maak" at bounding box center [821, 524] width 283 height 18
click at [762, 619] on span "Save" at bounding box center [951, 622] width 25 height 18
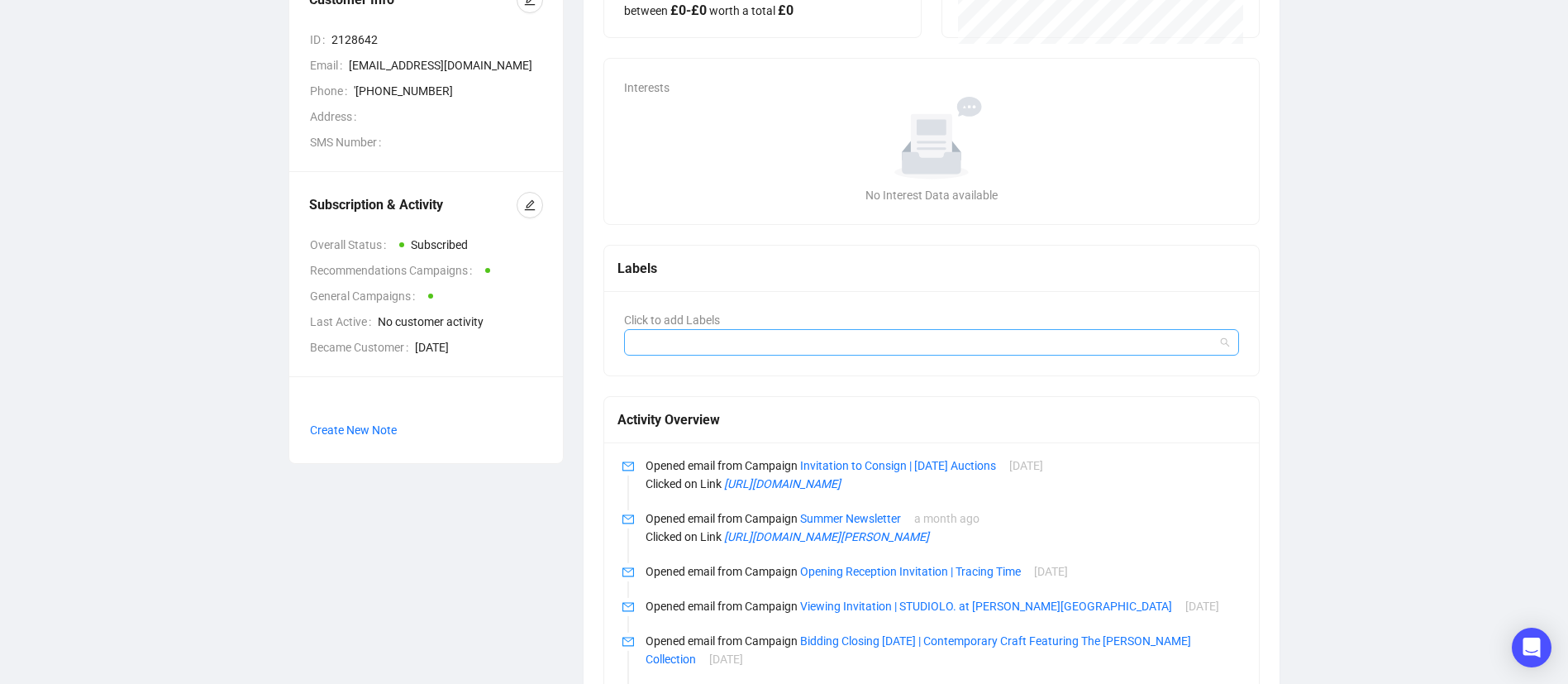
click at [771, 346] on div at bounding box center [923, 343] width 592 height 23
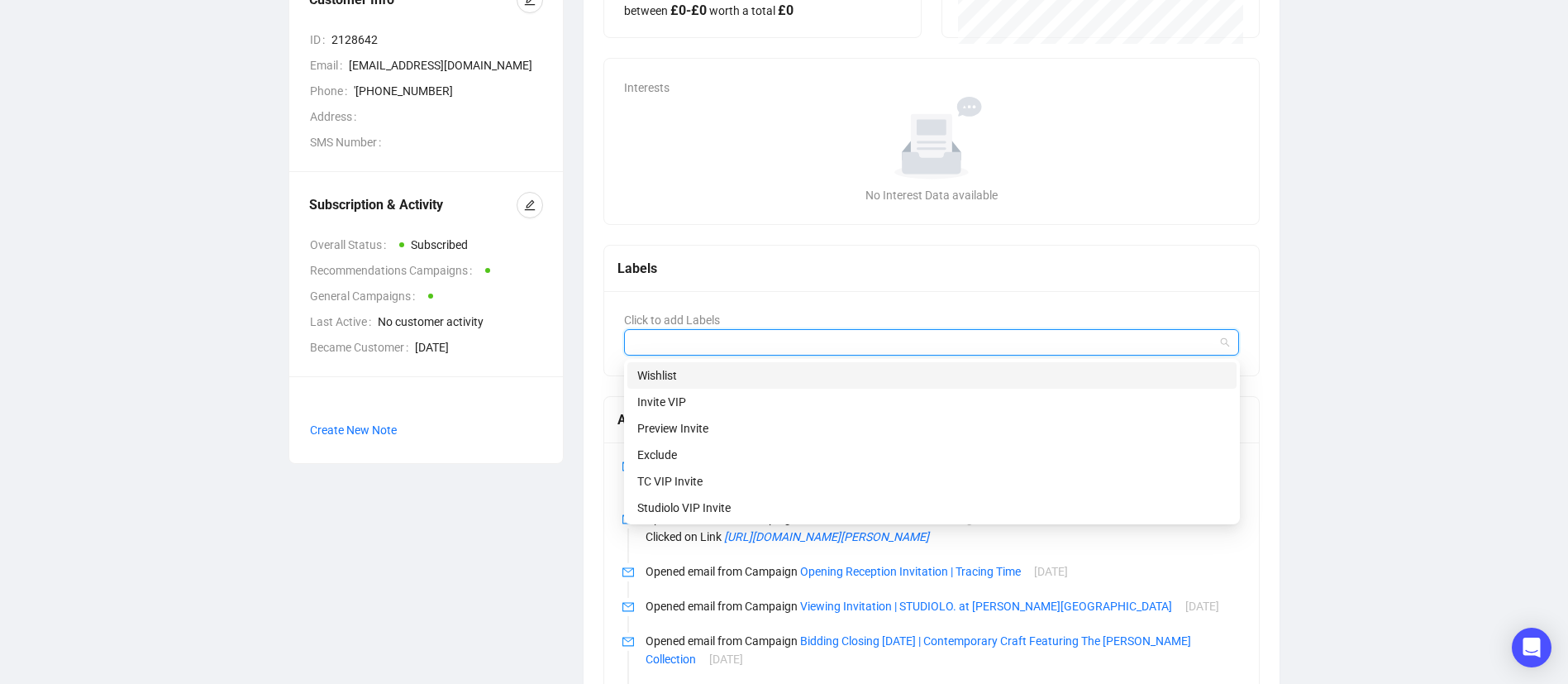
click at [739, 383] on div "Wishlist" at bounding box center [932, 375] width 590 height 18
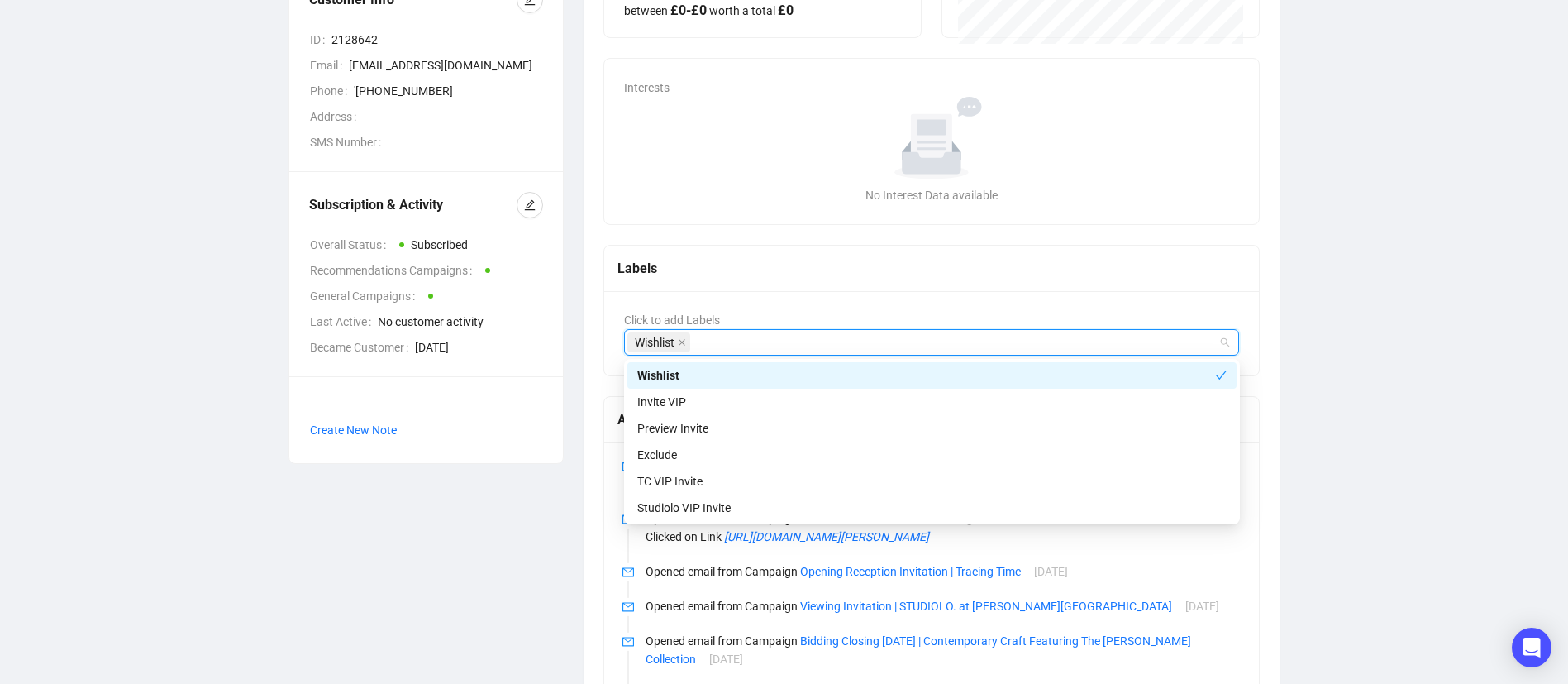
click at [582, 328] on div "Overview Notes Maak Average Purchase £0 The Customer bought 0 Items between £ 0…" at bounding box center [932, 524] width 717 height 1410
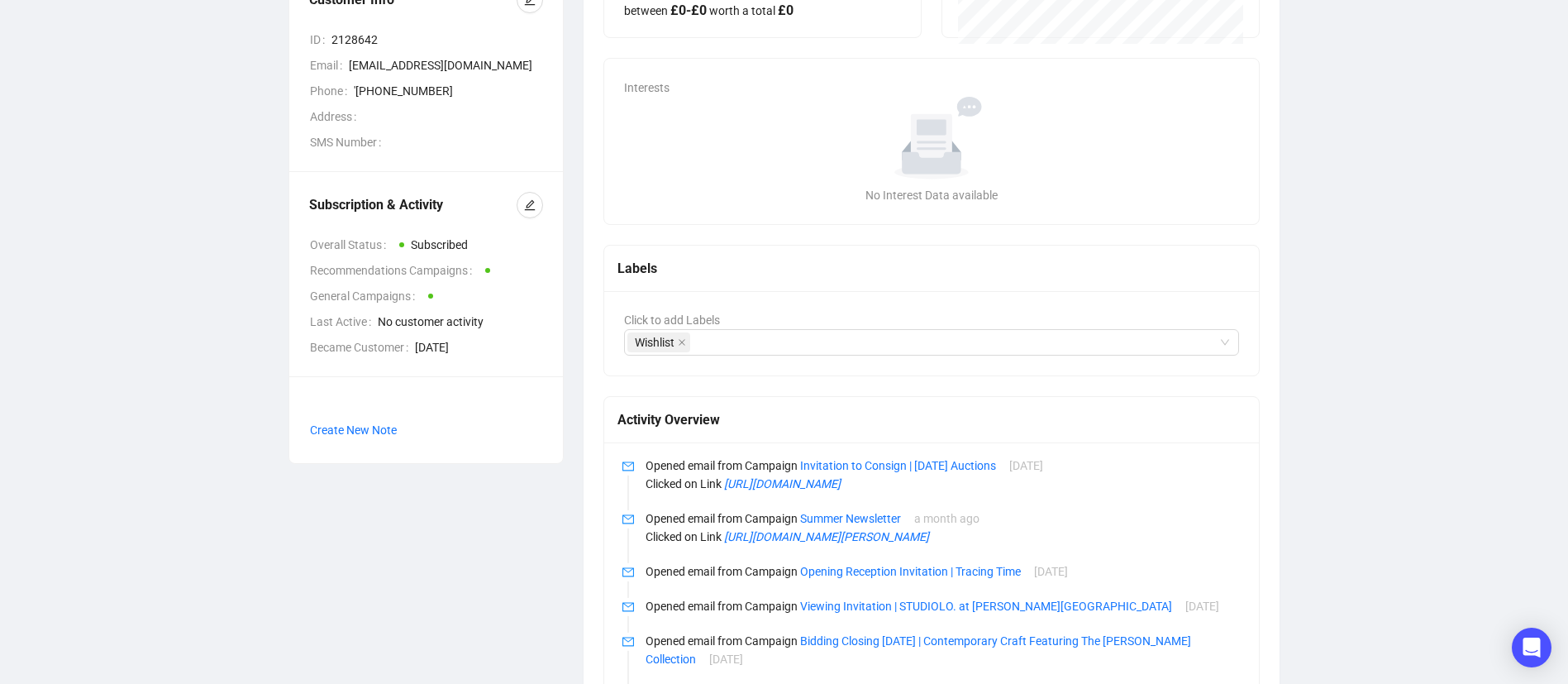
scroll to position [0, 0]
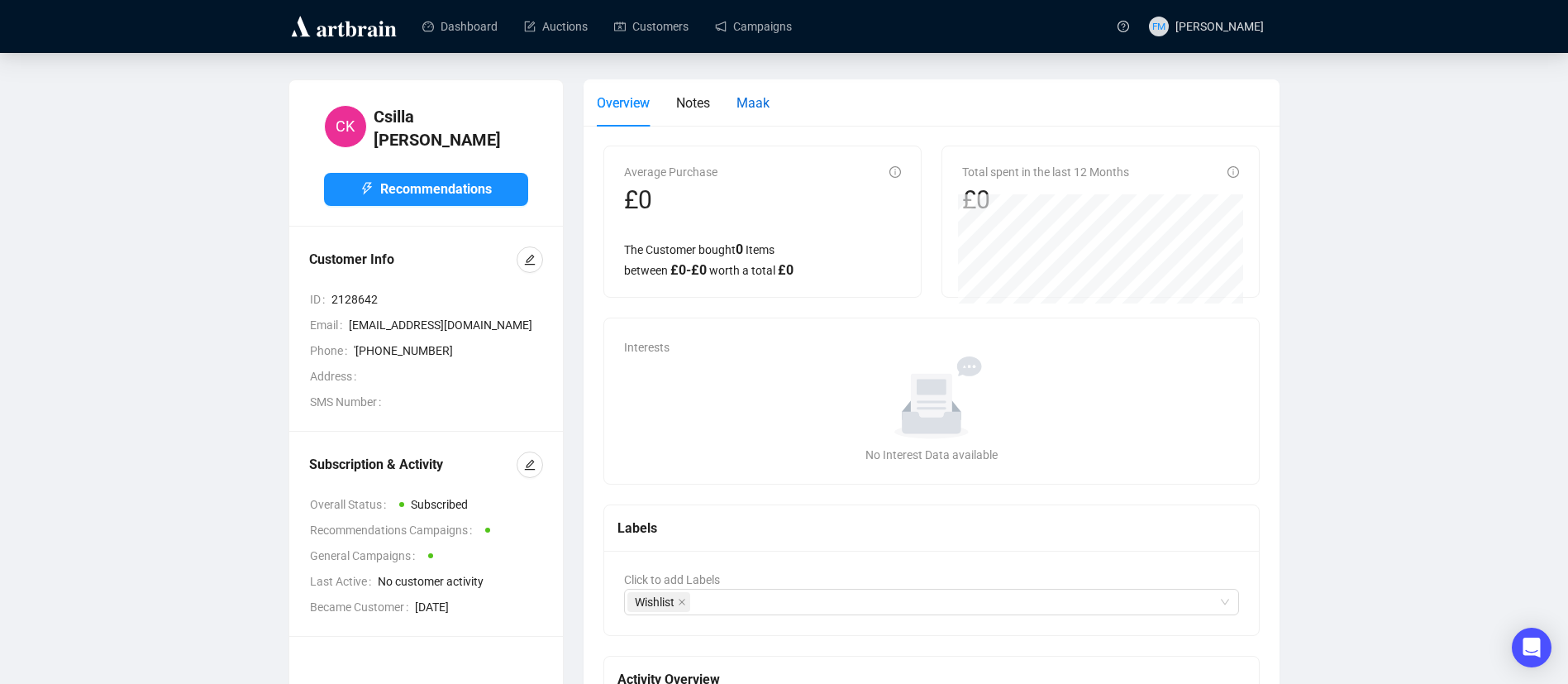
click at [737, 102] on span "Maak" at bounding box center [752, 104] width 33 height 16
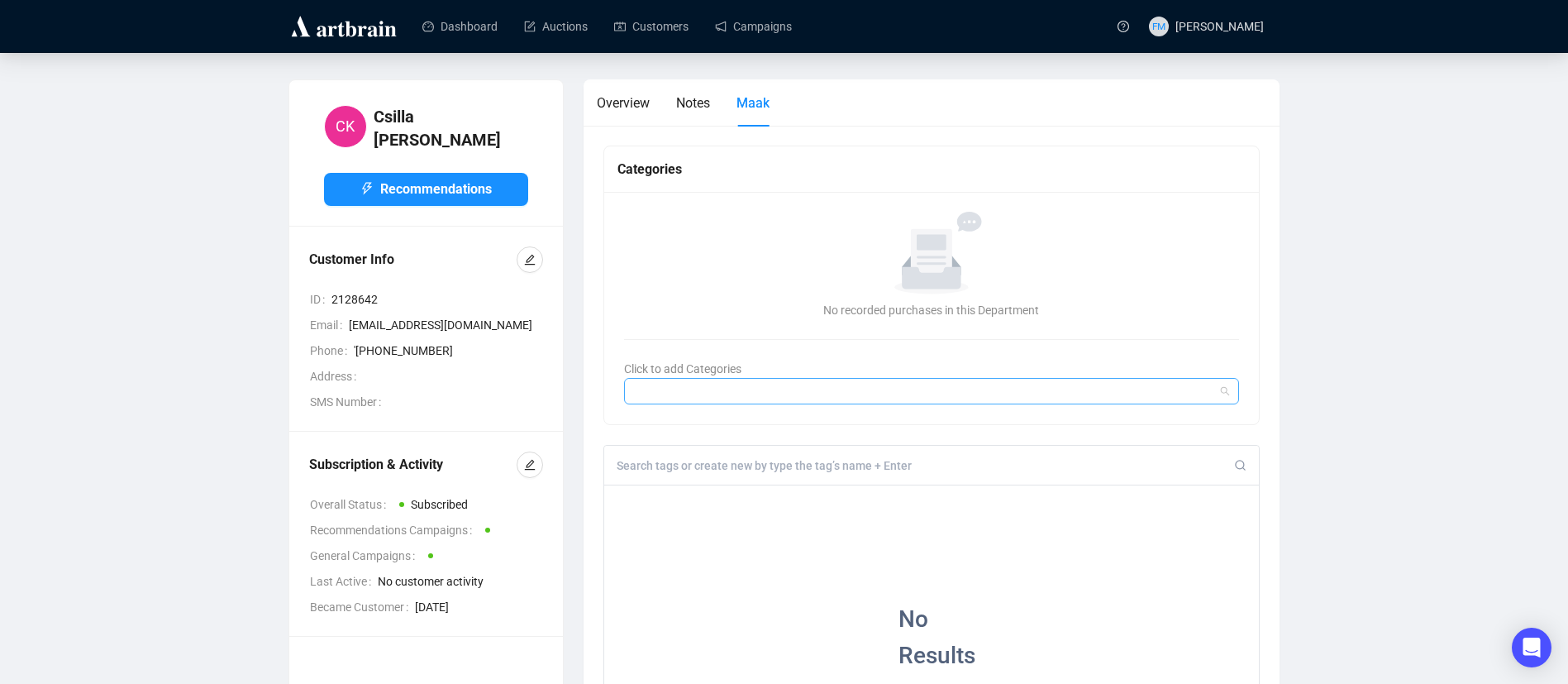
click at [684, 391] on div at bounding box center [923, 391] width 592 height 23
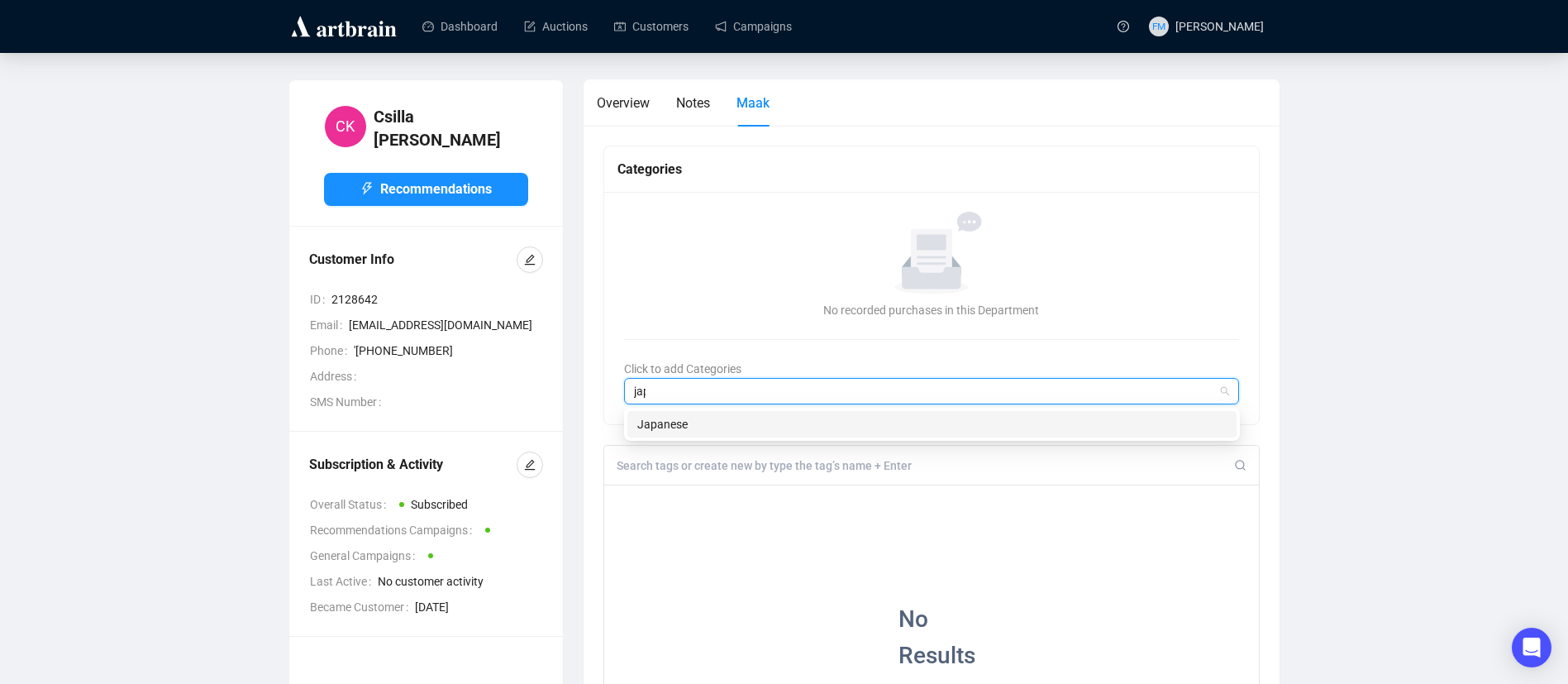
type input "japa"
click at [684, 427] on div "Japanese" at bounding box center [932, 424] width 590 height 18
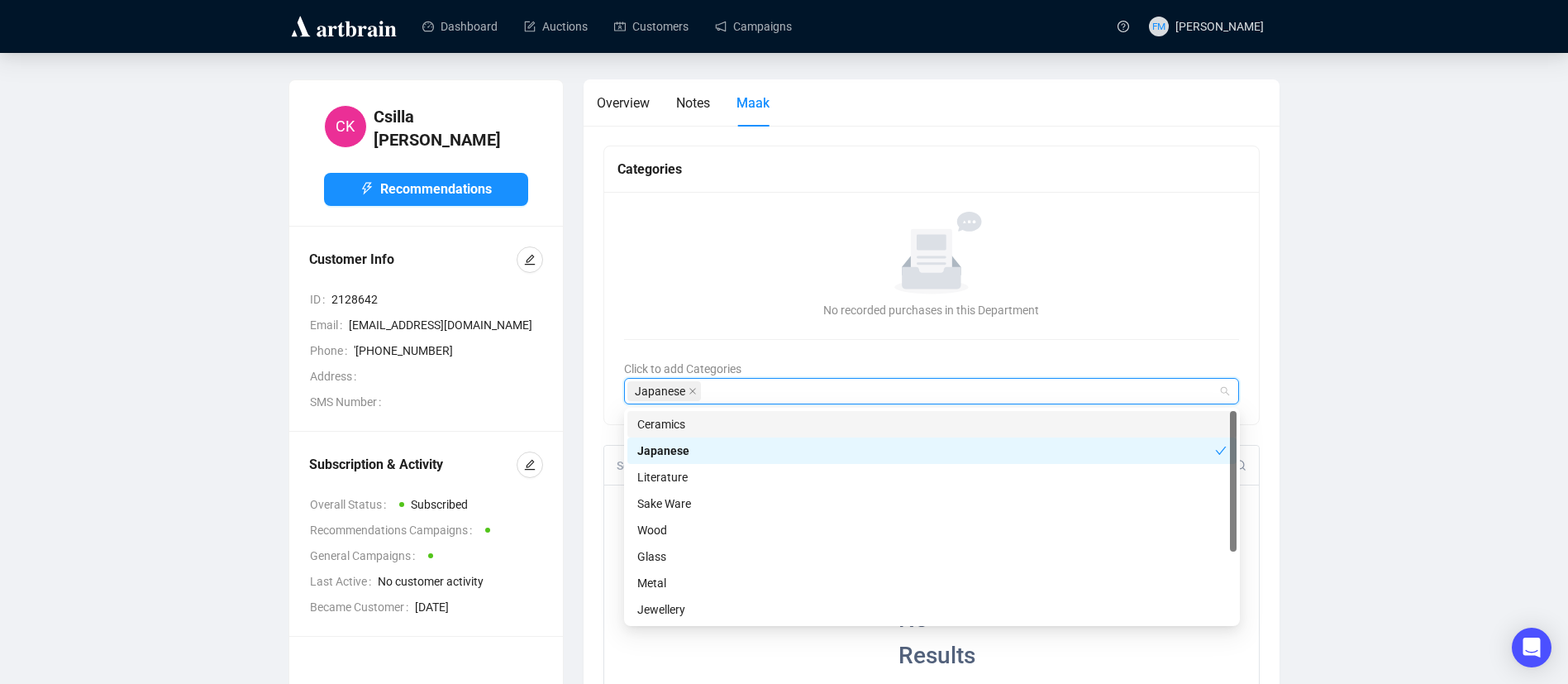
click at [604, 406] on div "No data No recorded purchases in this Department Click to add Categories Japane…" at bounding box center [932, 308] width 656 height 232
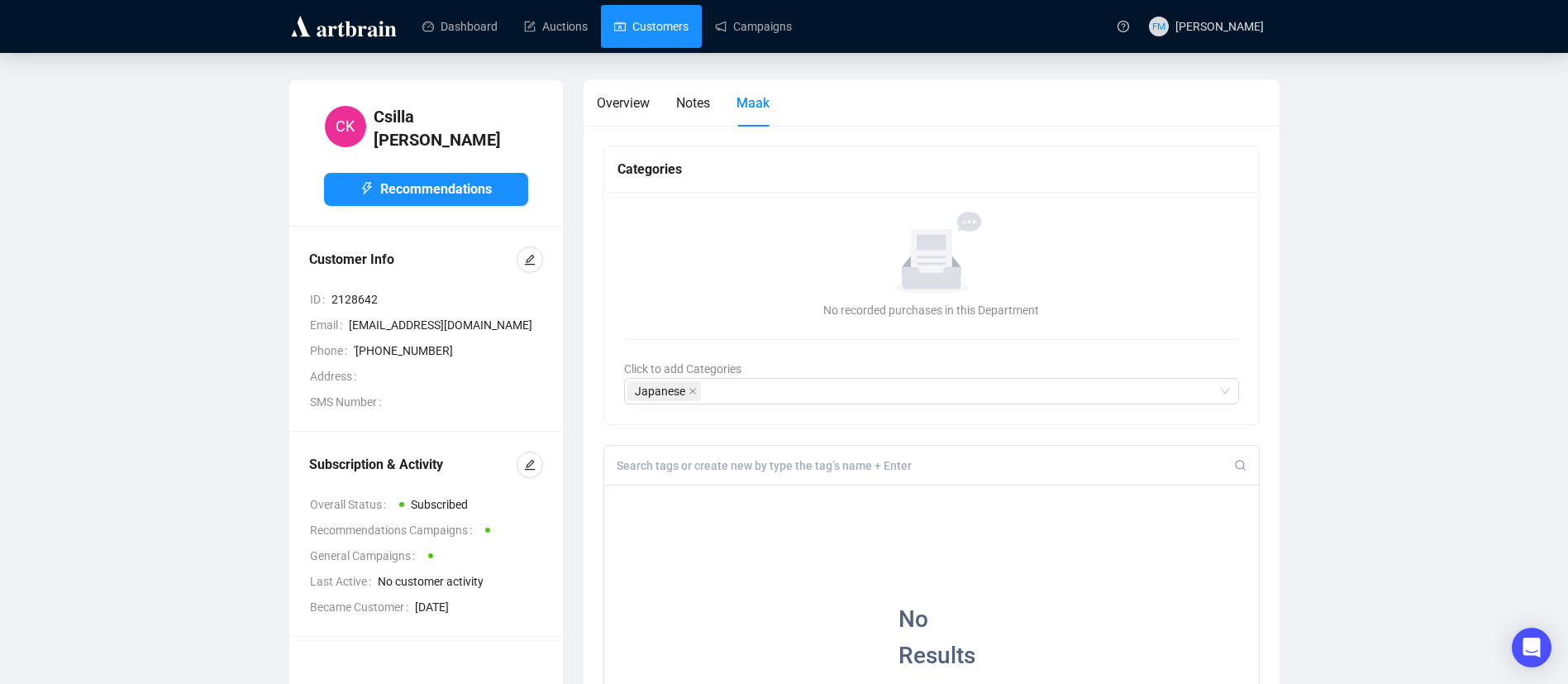
click at [670, 25] on link "Customers" at bounding box center [651, 27] width 74 height 43
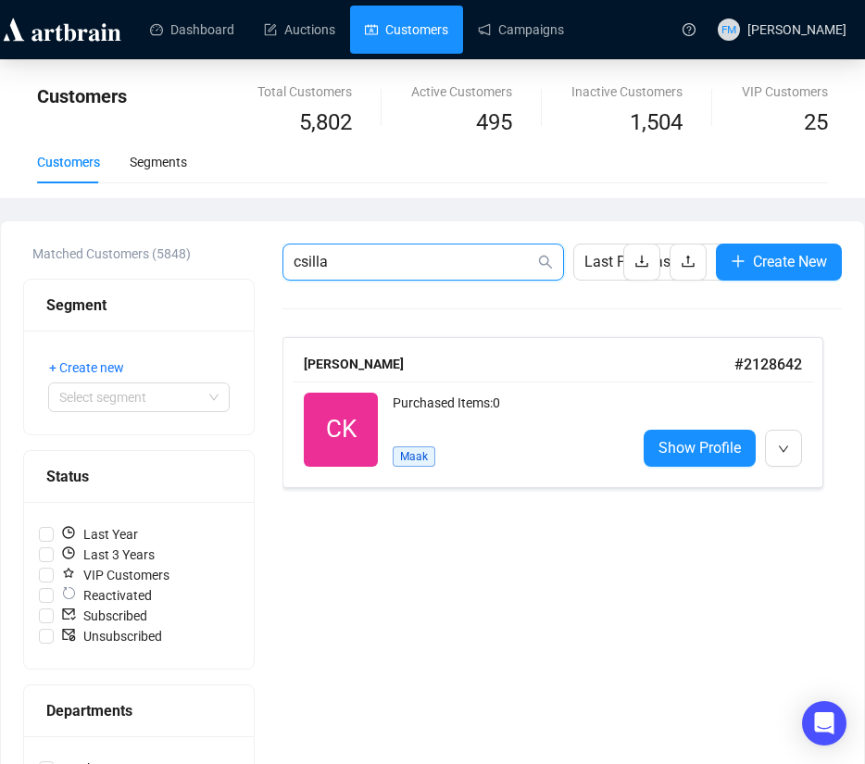
drag, startPoint x: 351, startPoint y: 262, endPoint x: 266, endPoint y: 256, distance: 85.5
click at [266, 256] on div "Matched Customers (5848) Segment + Create new Select segment Status Last Year L…" at bounding box center [432, 675] width 819 height 863
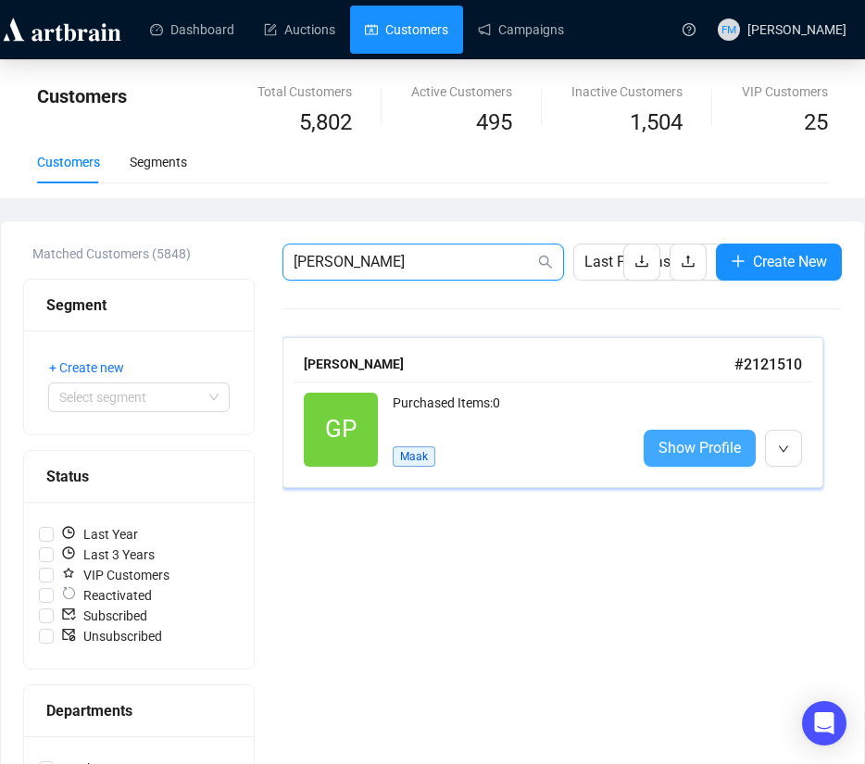
type input "[PERSON_NAME]"
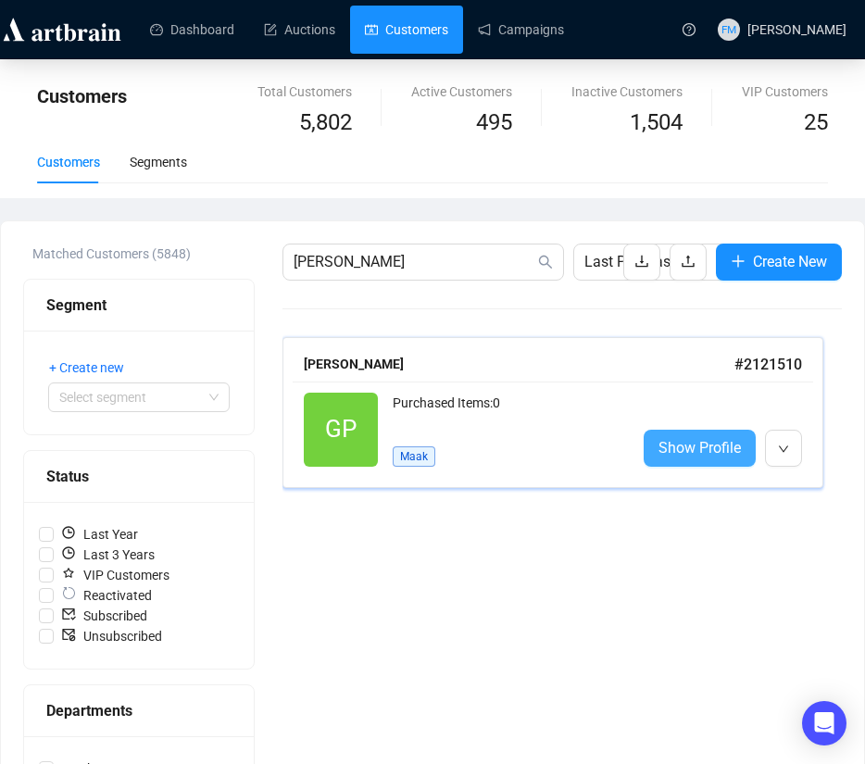
click at [667, 441] on span "Show Profile" at bounding box center [700, 447] width 82 height 23
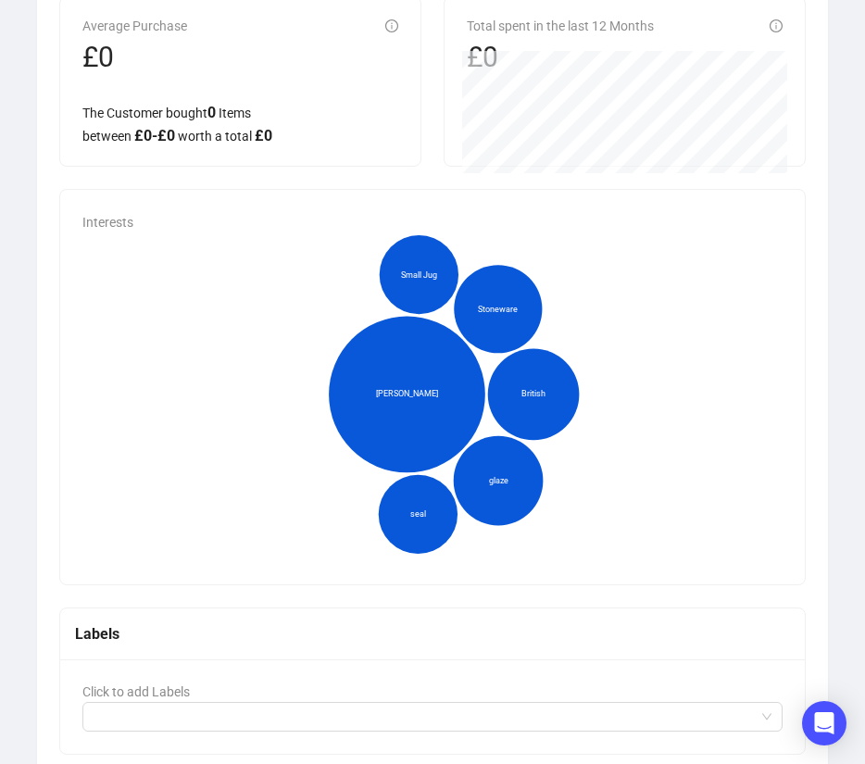
scroll to position [783, 0]
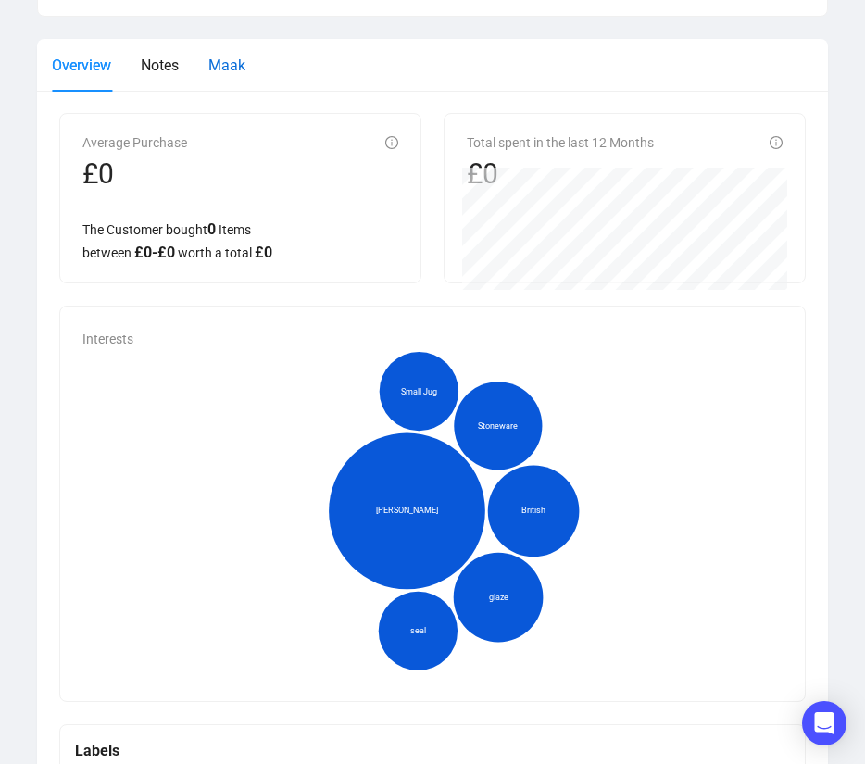
click at [235, 66] on span "Maak" at bounding box center [226, 66] width 37 height 18
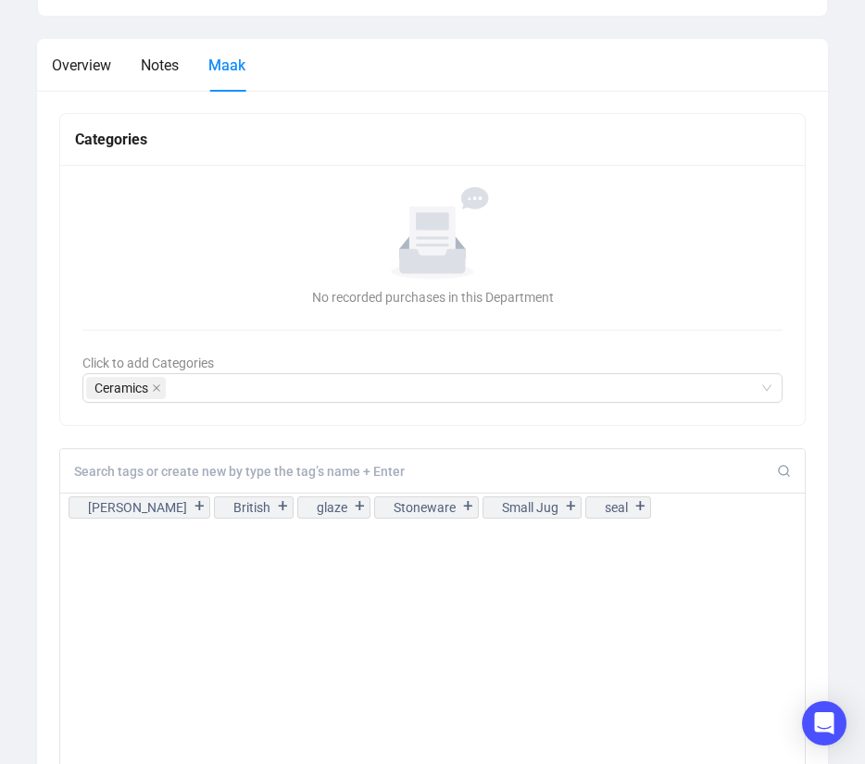
click at [295, 474] on input at bounding box center [425, 471] width 703 height 17
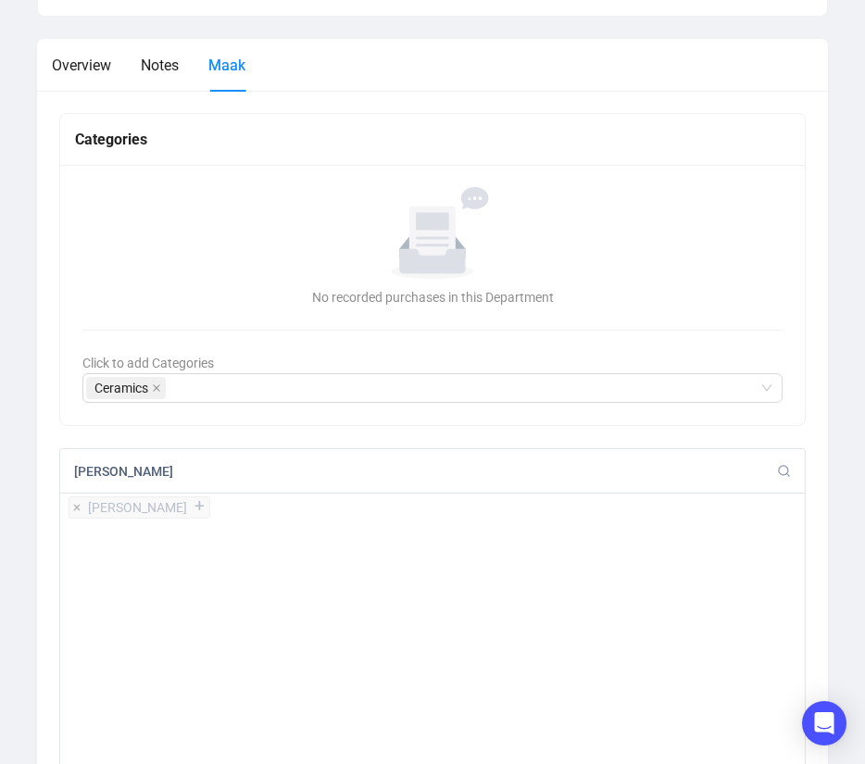
type input "[PERSON_NAME]"
click at [189, 507] on div "+" at bounding box center [199, 506] width 20 height 19
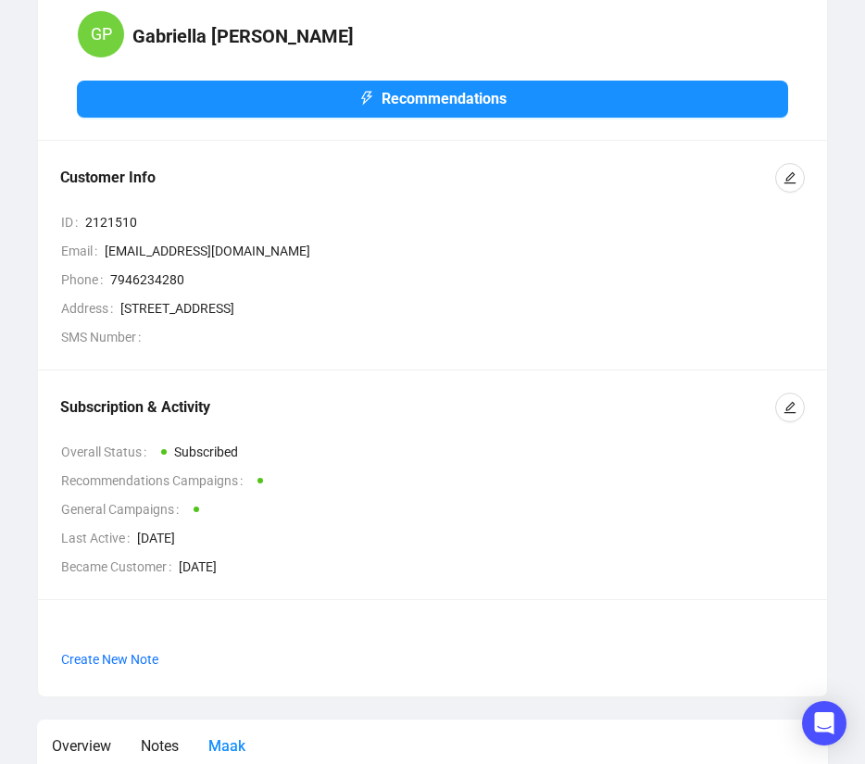
scroll to position [0, 0]
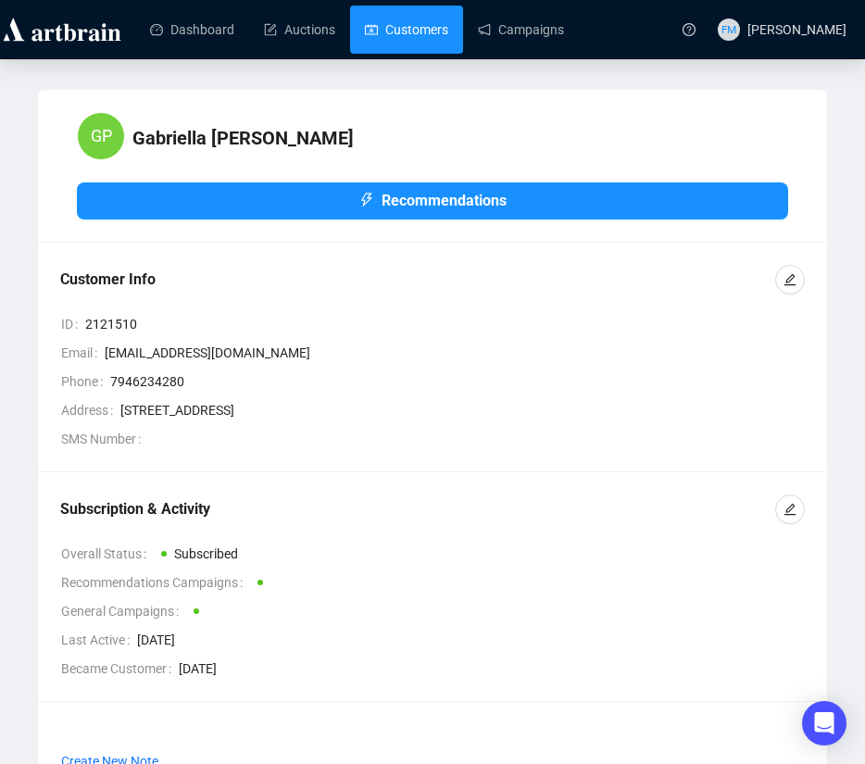
click at [365, 31] on link "Customers" at bounding box center [406, 30] width 83 height 48
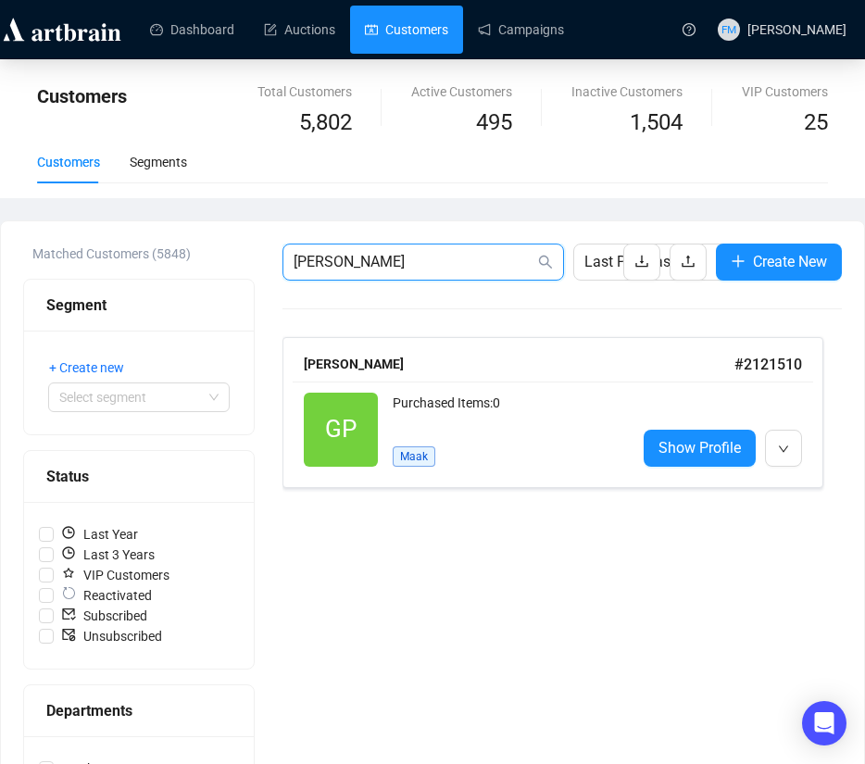
drag, startPoint x: 409, startPoint y: 267, endPoint x: 61, endPoint y: 223, distance: 350.1
click at [61, 223] on div "Matched Customers (5848) Segment + Create new Select segment Status Last Year L…" at bounding box center [432, 675] width 863 height 908
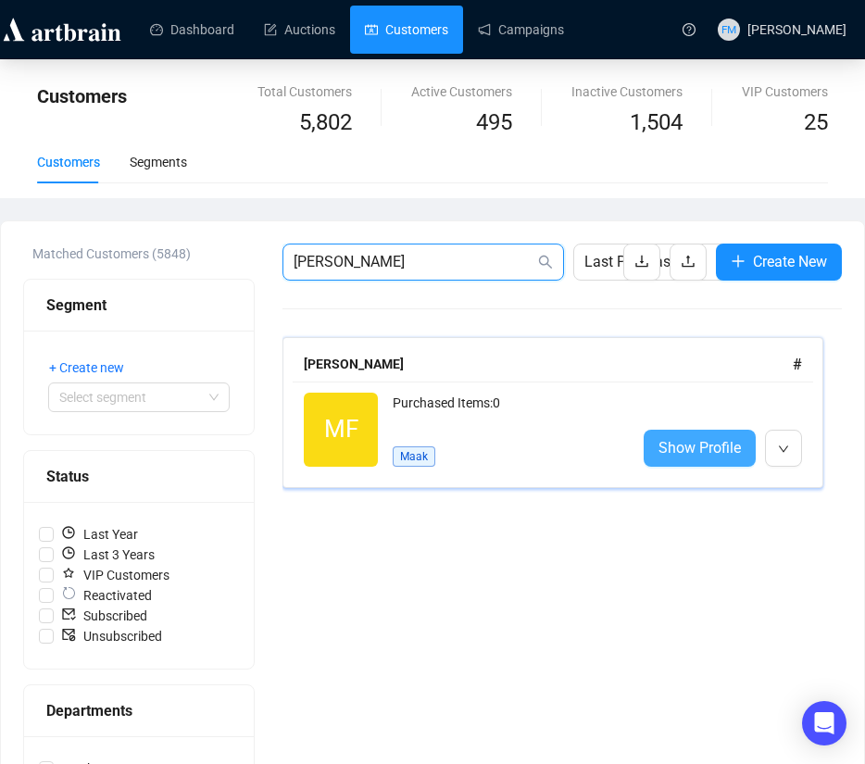
type input "[PERSON_NAME]"
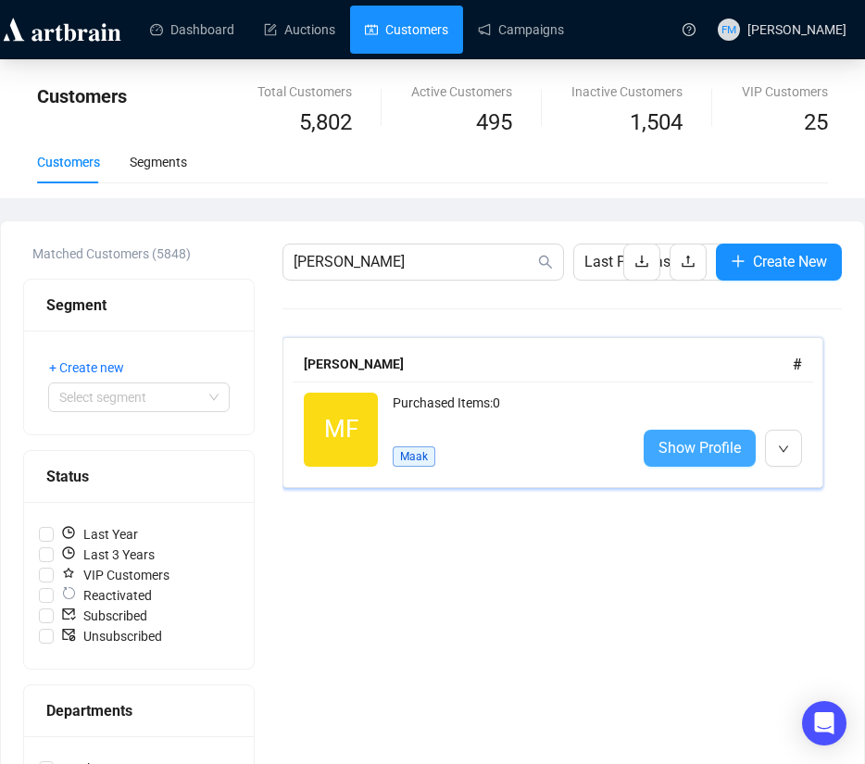
click at [673, 441] on span "Show Profile" at bounding box center [700, 447] width 82 height 23
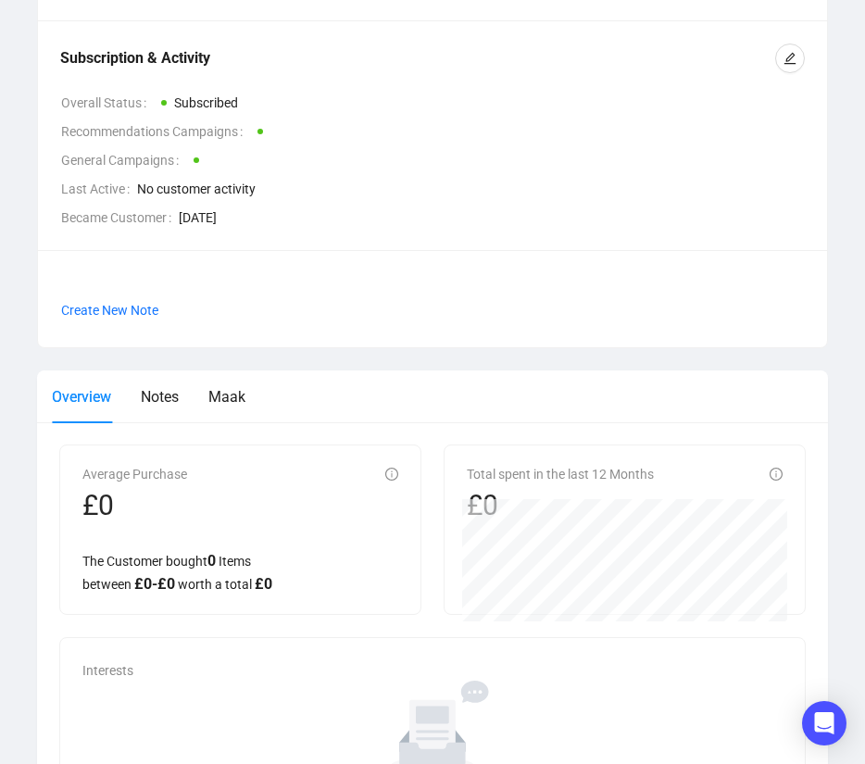
scroll to position [450, 0]
click at [243, 389] on span "Maak" at bounding box center [226, 398] width 37 height 18
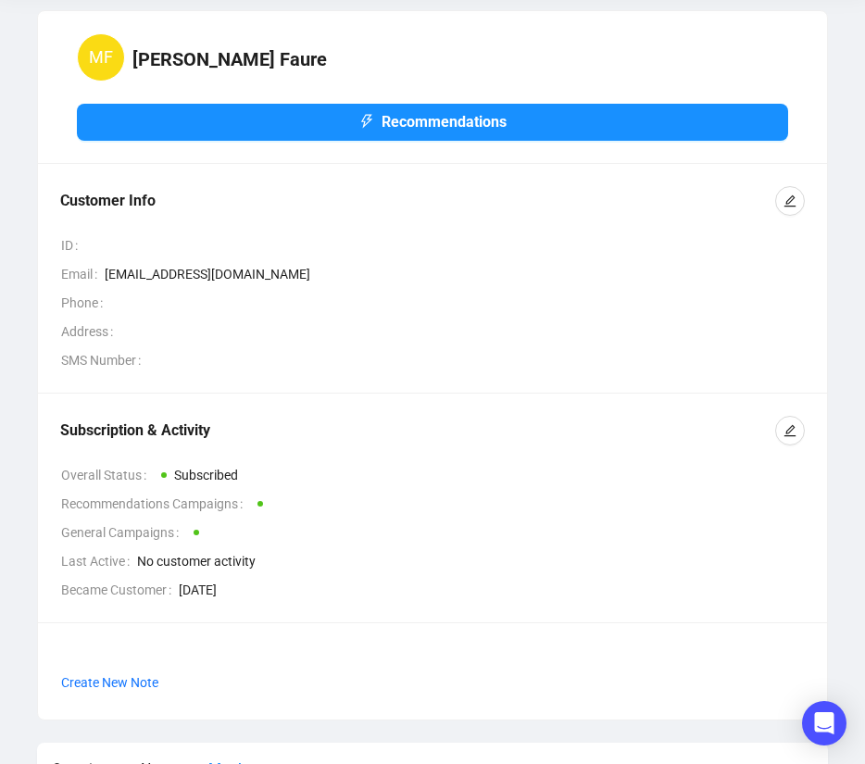
scroll to position [11, 0]
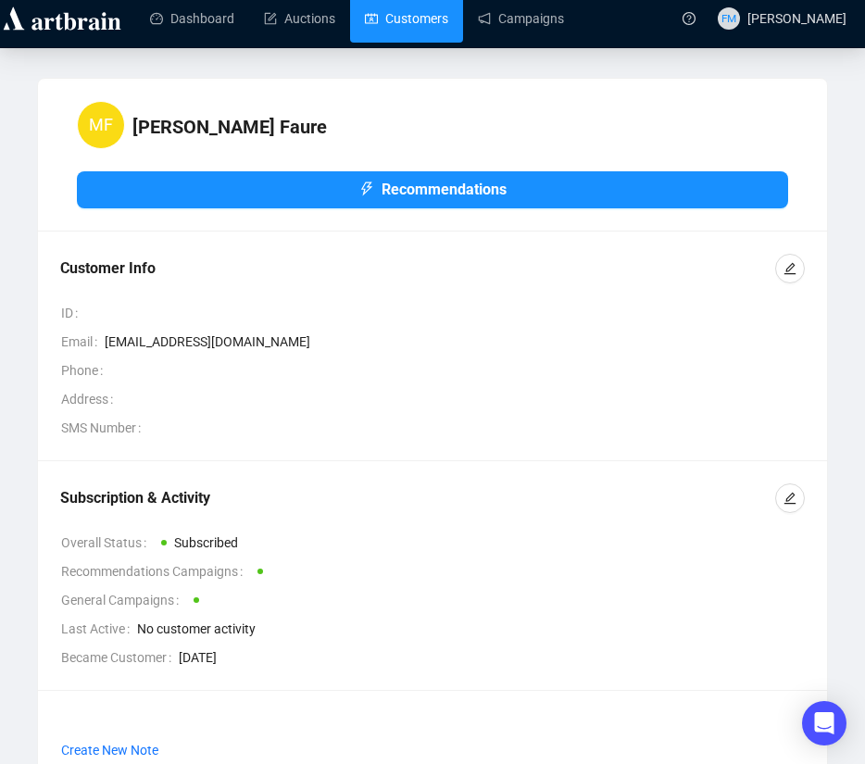
click at [378, 25] on link "Customers" at bounding box center [406, 18] width 83 height 48
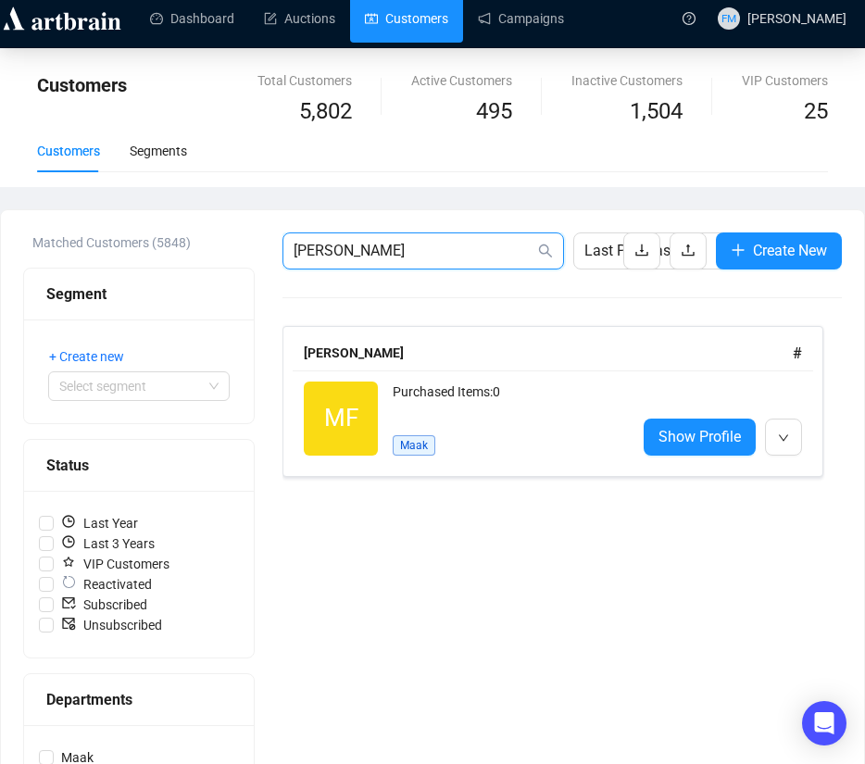
drag, startPoint x: 378, startPoint y: 247, endPoint x: 156, endPoint y: 236, distance: 222.6
click at [156, 236] on div "Matched Customers (5848) Segment + Create new Select segment Status Last Year L…" at bounding box center [432, 664] width 819 height 863
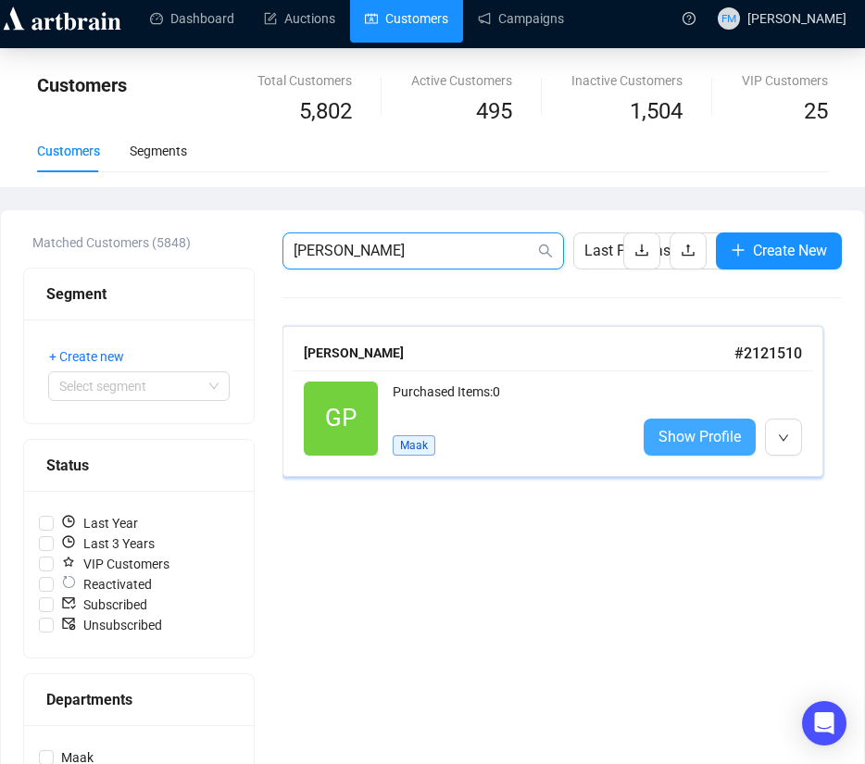
type input "[PERSON_NAME]"
click at [703, 448] on link "Show Profile" at bounding box center [700, 437] width 112 height 37
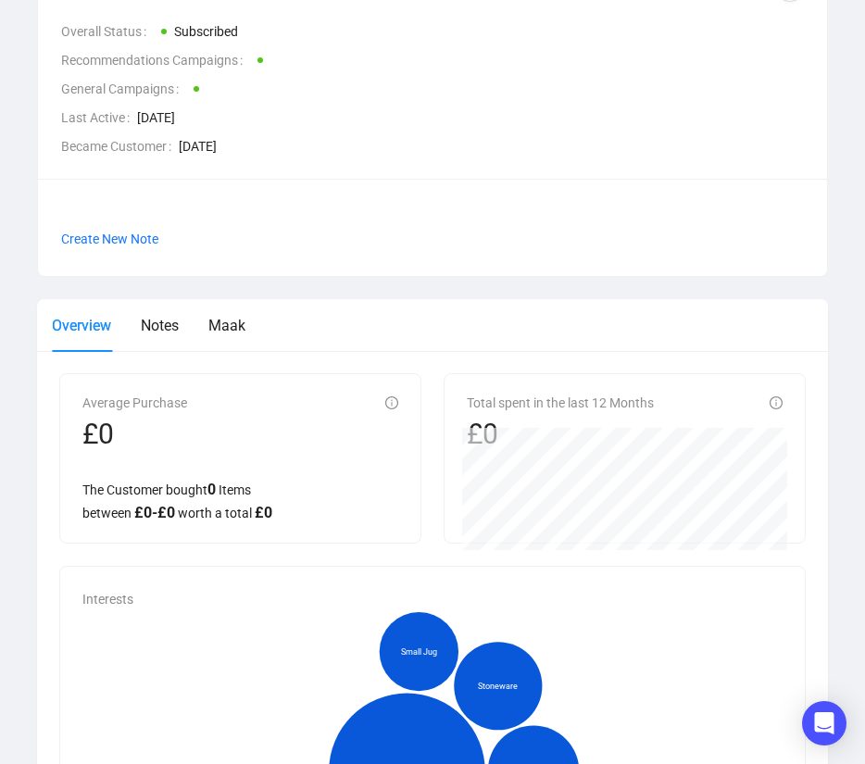
scroll to position [990, 0]
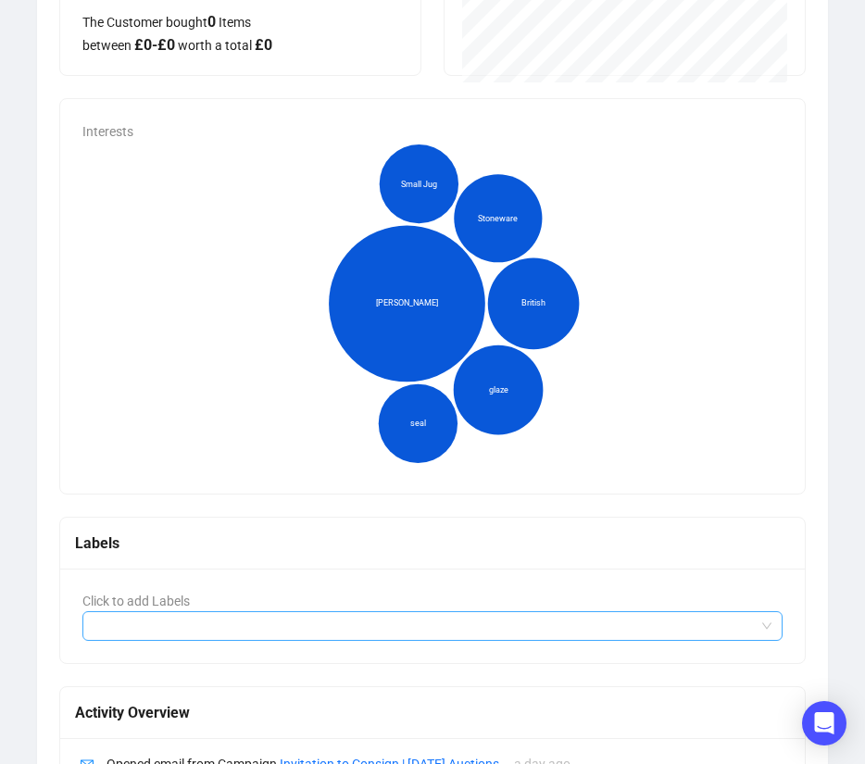
click at [265, 619] on div at bounding box center [422, 626] width 673 height 26
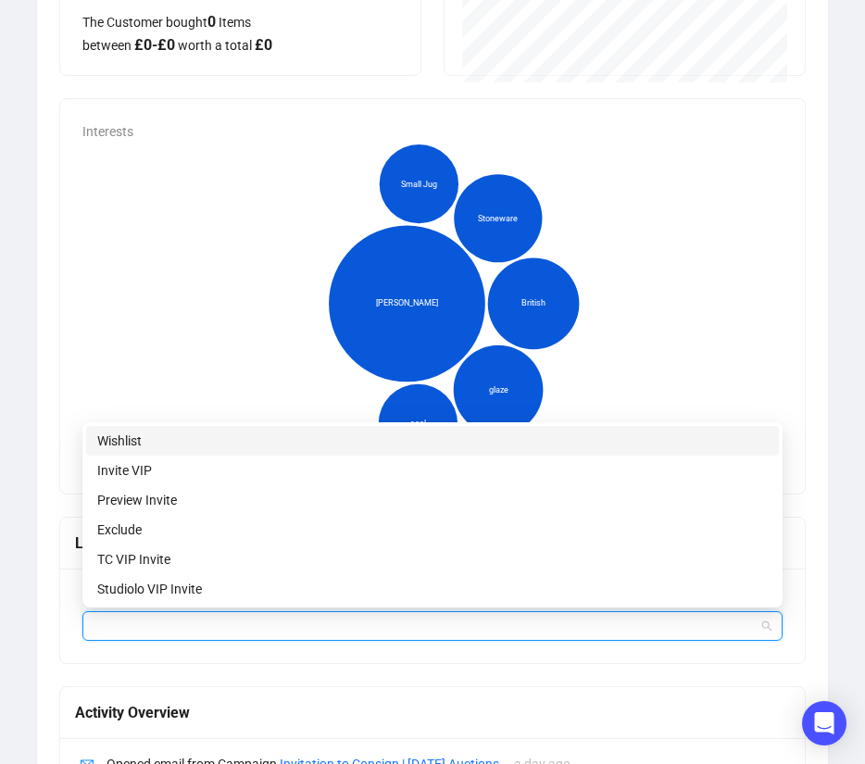
click at [118, 440] on div "Wishlist" at bounding box center [432, 441] width 671 height 20
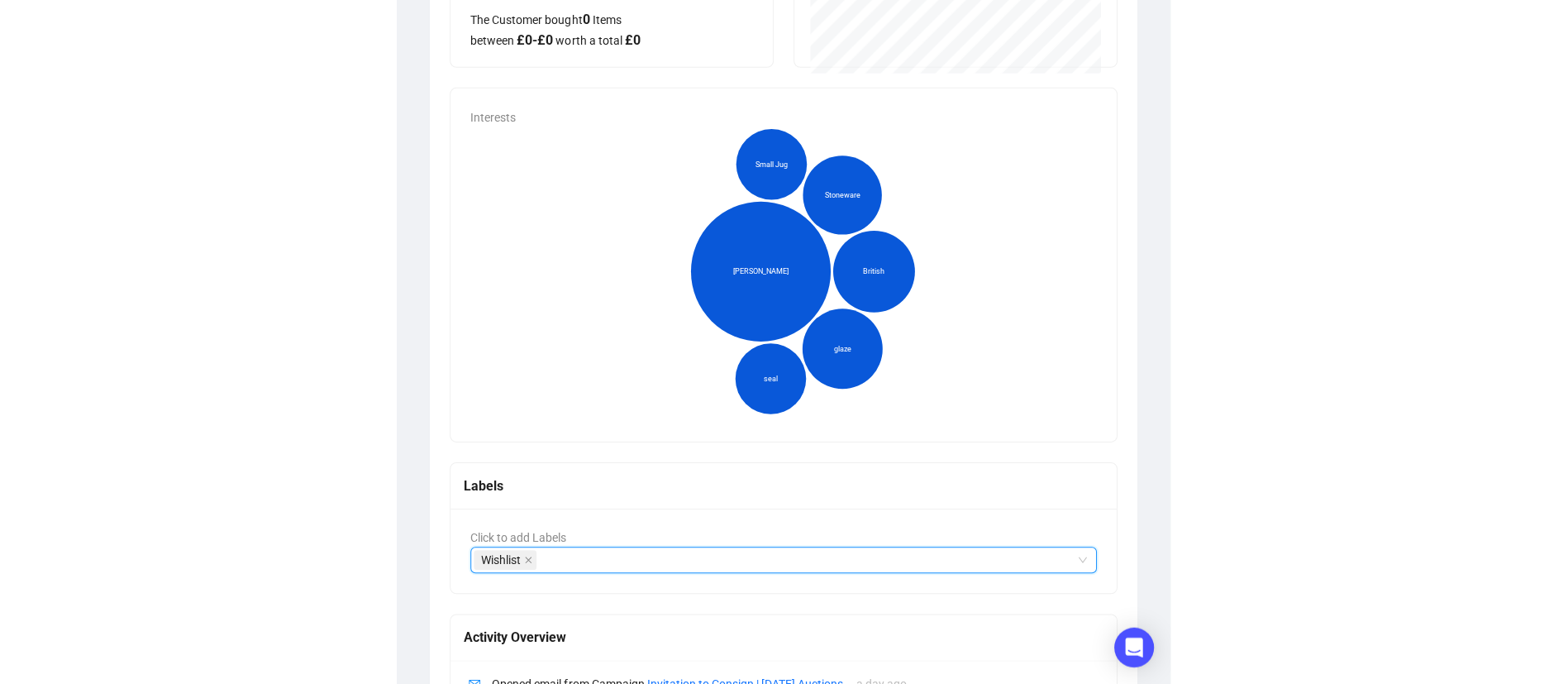
scroll to position [288, 0]
